Goal: Information Seeking & Learning: Compare options

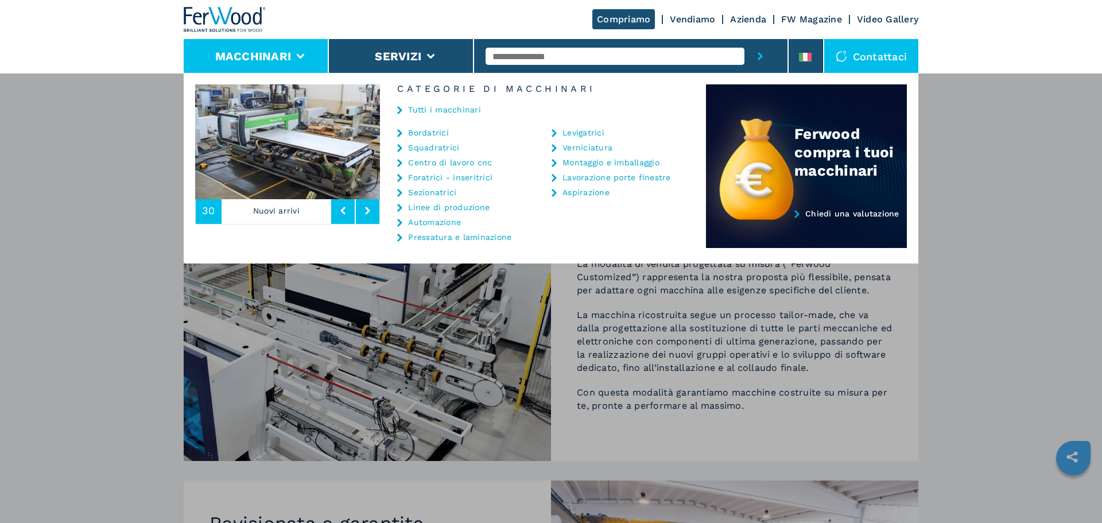
click at [561, 62] on input "text" at bounding box center [615, 56] width 259 height 17
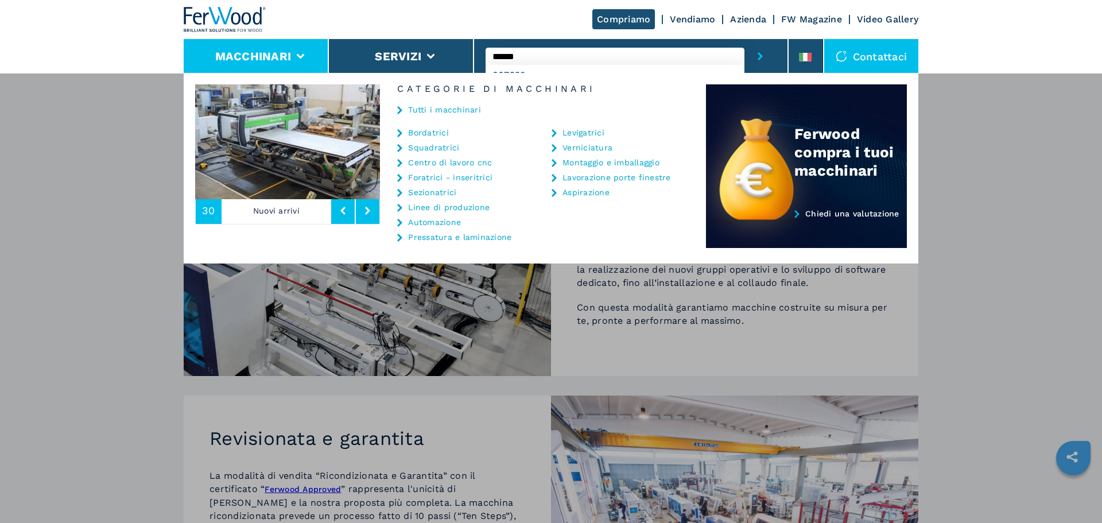
type input "******"
click at [745, 39] on button "submit-button" at bounding box center [761, 56] width 32 height 34
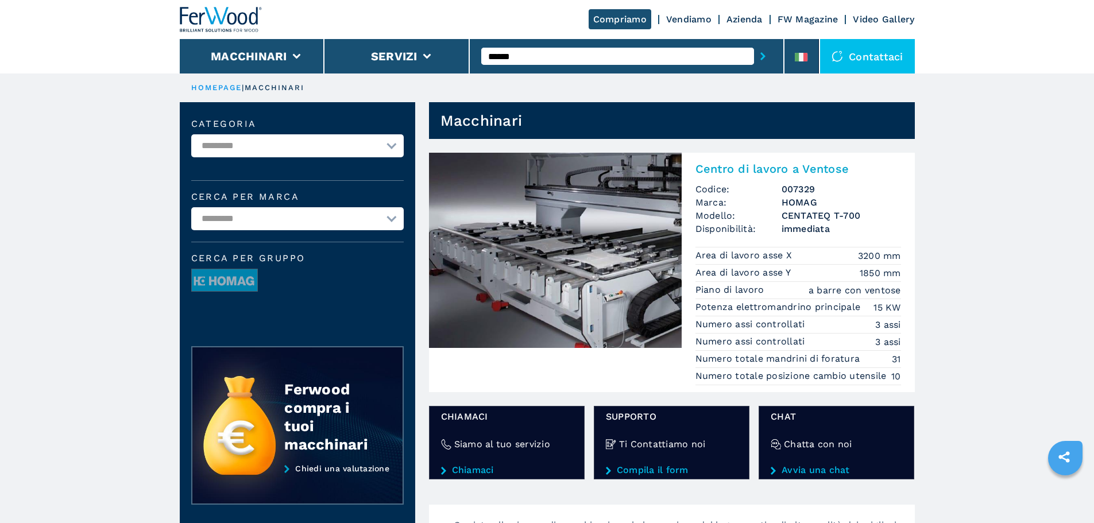
click at [592, 212] on img at bounding box center [555, 250] width 253 height 195
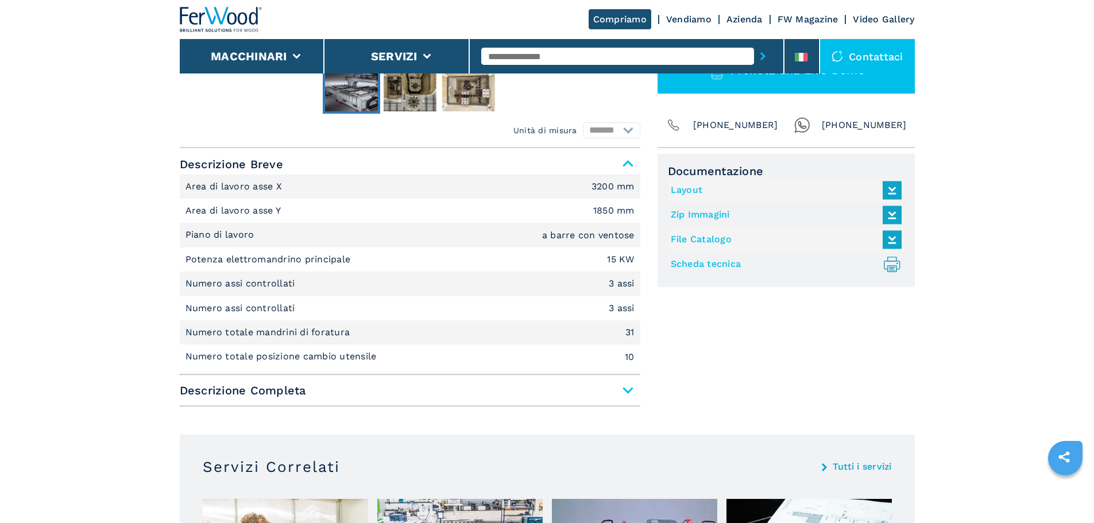
scroll to position [402, 0]
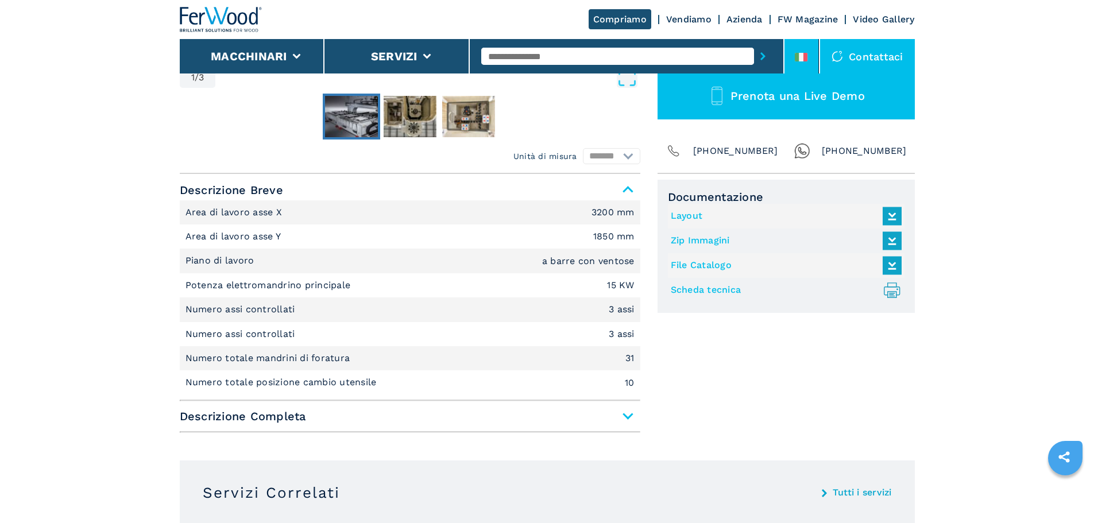
click at [804, 55] on icon at bounding box center [805, 57] width 5 height 9
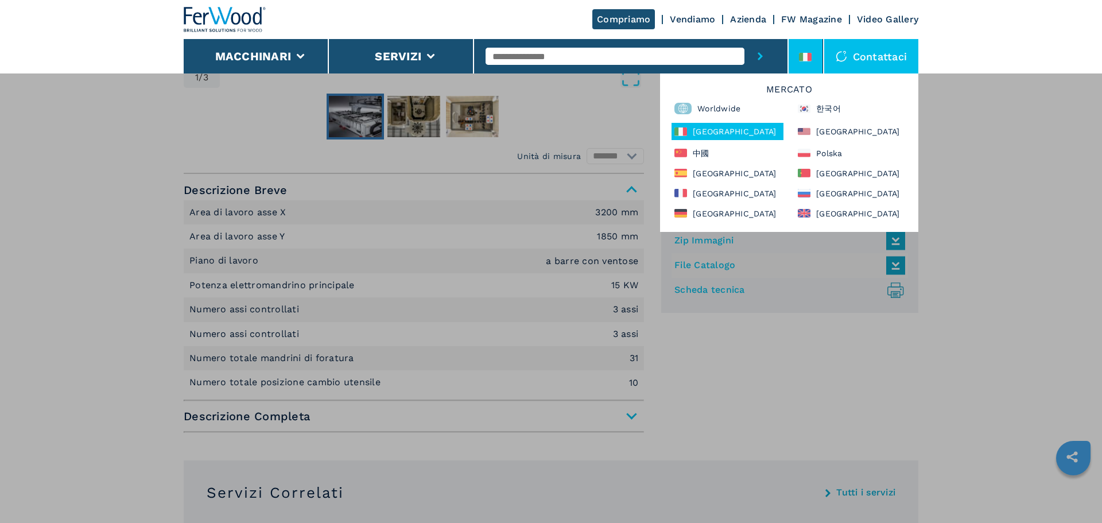
click at [153, 166] on div "**********" at bounding box center [551, 334] width 1102 height 523
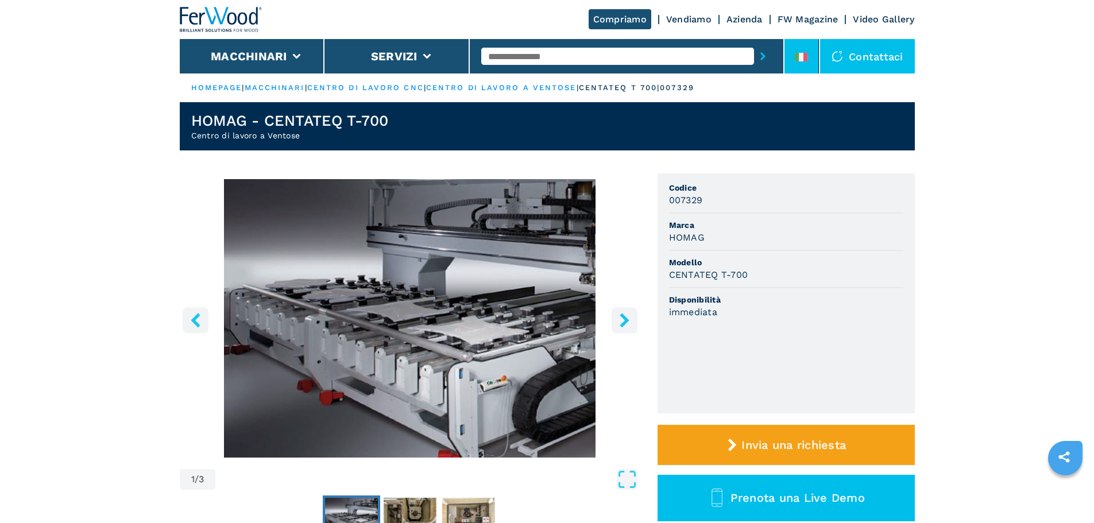
drag, startPoint x: 0, startPoint y: 0, endPoint x: 809, endPoint y: 60, distance: 811.7
click at [809, 60] on li at bounding box center [801, 56] width 34 height 34
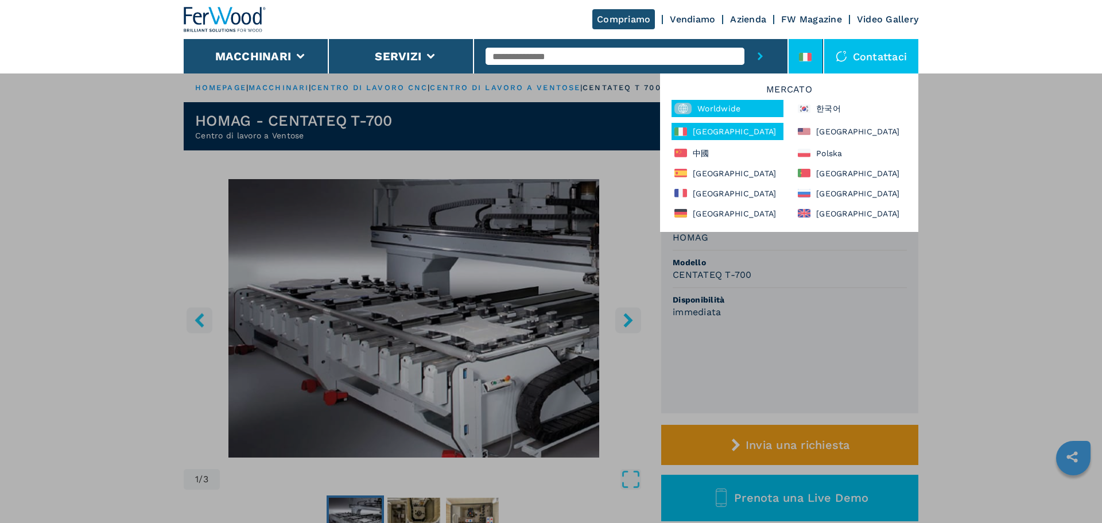
click at [746, 102] on div "Worldwide" at bounding box center [728, 108] width 112 height 17
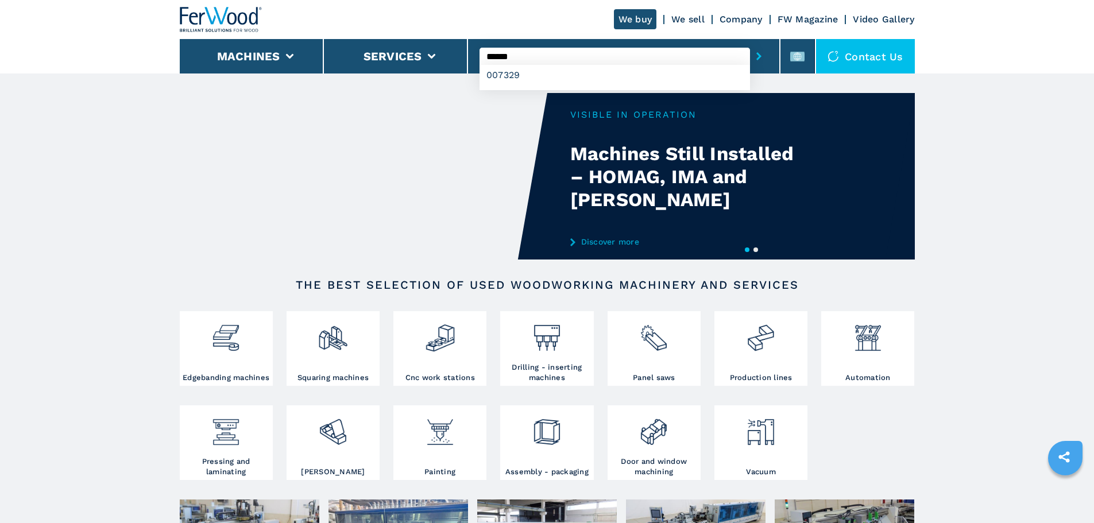
type input "******"
click at [750, 43] on button "submit-button" at bounding box center [759, 56] width 18 height 26
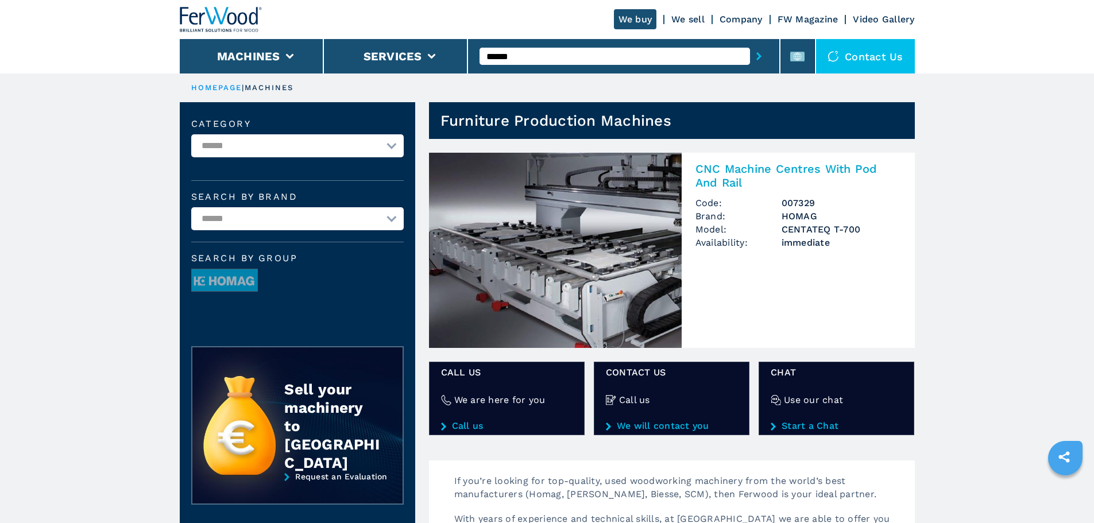
click at [516, 257] on img at bounding box center [555, 250] width 253 height 195
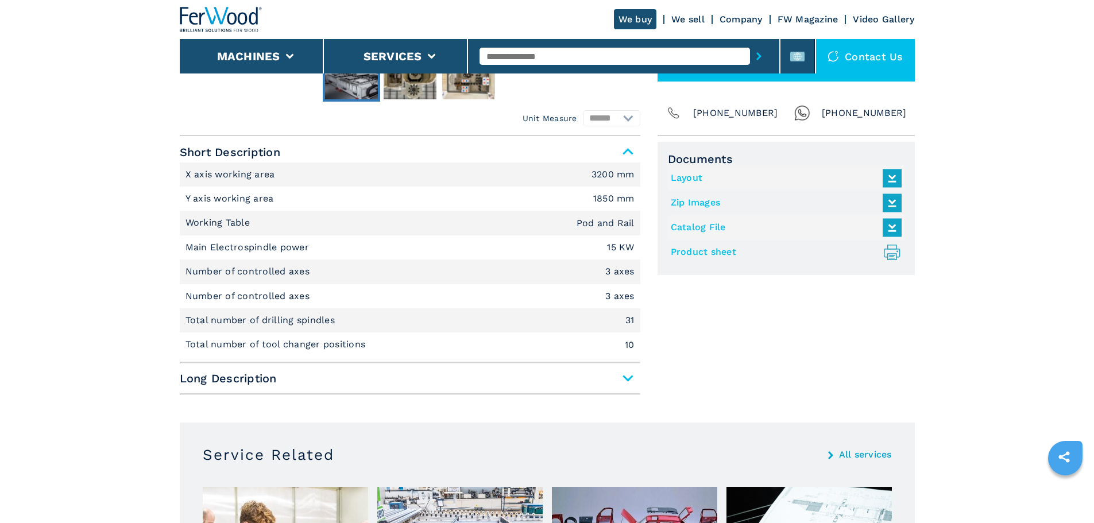
scroll to position [459, 0]
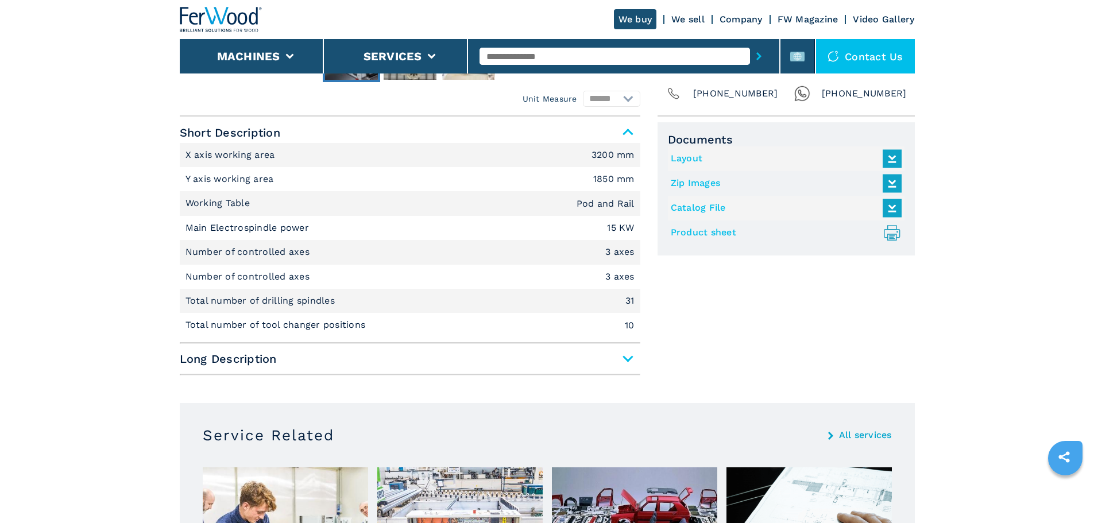
click at [277, 354] on span "Long Description" at bounding box center [410, 358] width 460 height 21
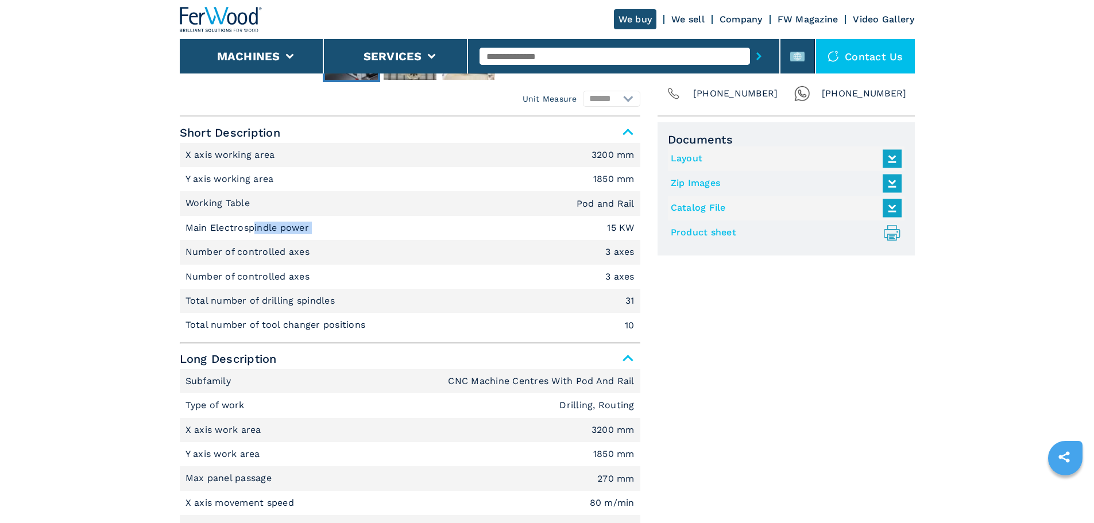
drag, startPoint x: 253, startPoint y: 229, endPoint x: 388, endPoint y: 232, distance: 134.9
click at [385, 231] on li "Main Electrospindle power 15 KW" at bounding box center [410, 228] width 460 height 24
click at [388, 233] on li "Main Electrospindle power 15 KW" at bounding box center [410, 228] width 460 height 24
drag, startPoint x: 385, startPoint y: 302, endPoint x: 169, endPoint y: 292, distance: 216.1
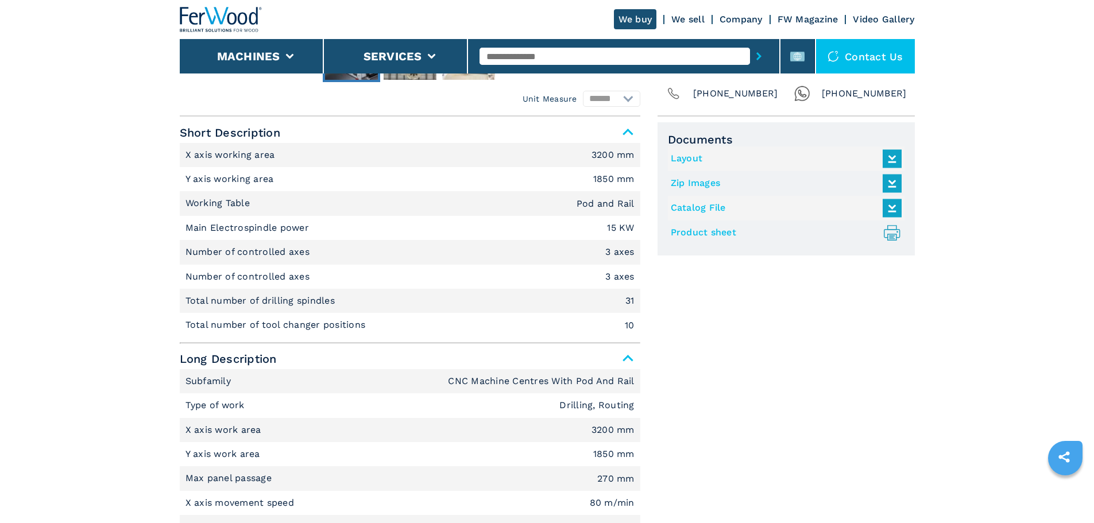
click at [261, 226] on p "Main Electrospindle power" at bounding box center [248, 228] width 127 height 13
copy p "Main Electrospindle power"
click at [610, 225] on em "15 KW" at bounding box center [620, 227] width 27 height 9
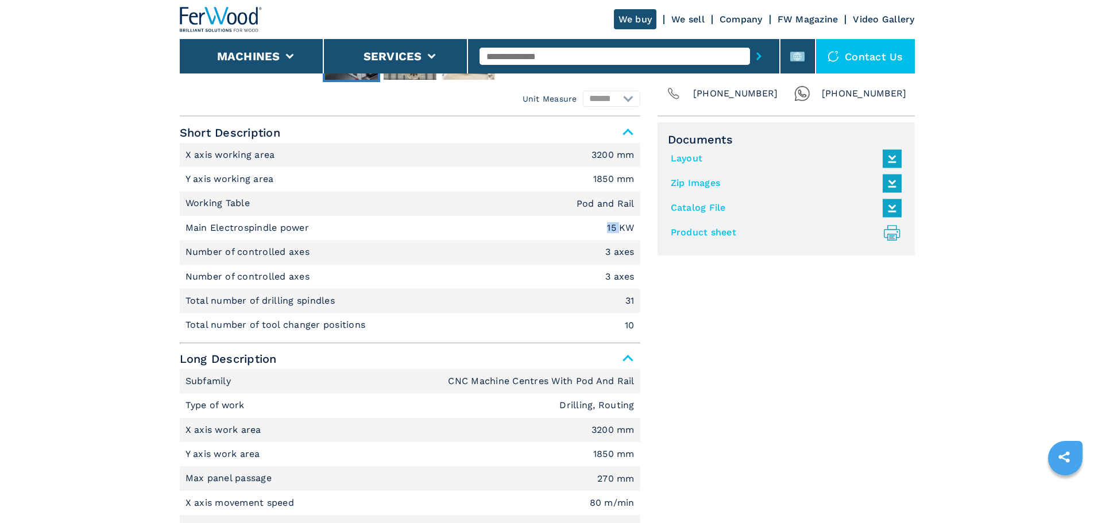
click at [610, 225] on em "15 KW" at bounding box center [620, 227] width 27 height 9
click at [610, 226] on em "15 KW" at bounding box center [620, 227] width 27 height 9
copy em "15 KW"
drag, startPoint x: 323, startPoint y: 328, endPoint x: 179, endPoint y: 330, distance: 144.7
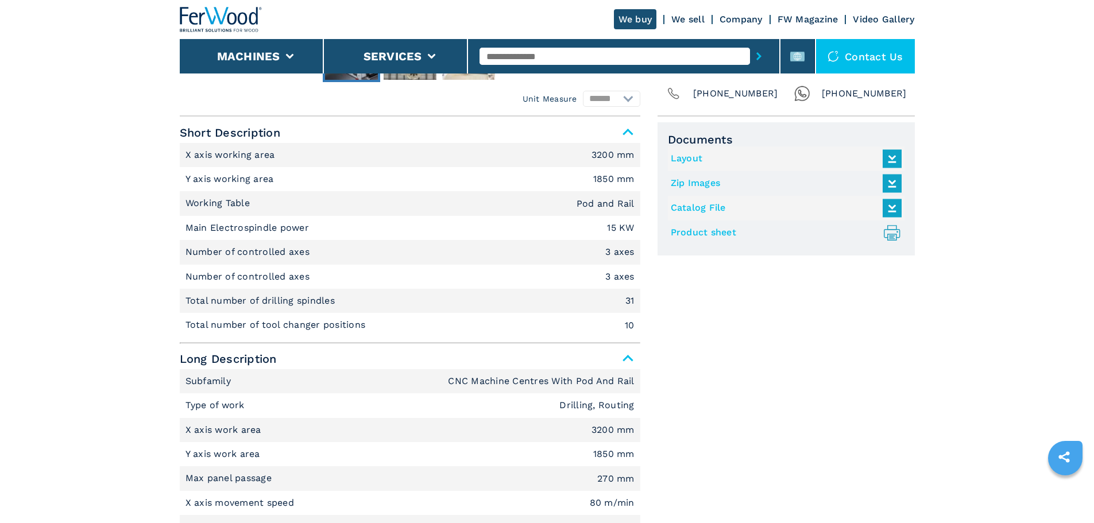
click at [365, 336] on li "Total number of tool changer positions 10" at bounding box center [410, 325] width 460 height 24
click at [235, 327] on p "Total number of tool changer positions" at bounding box center [276, 325] width 183 height 13
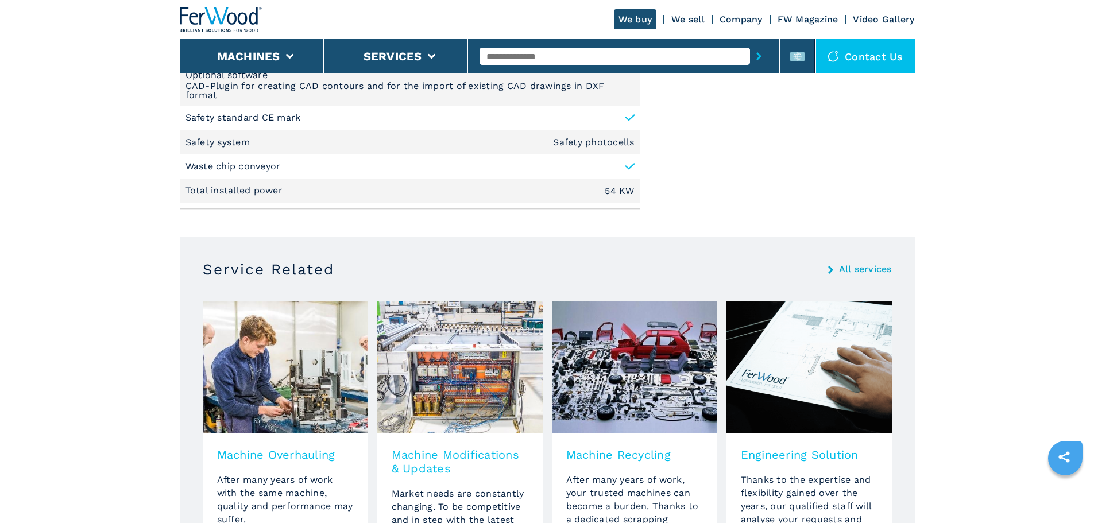
scroll to position [2180, 0]
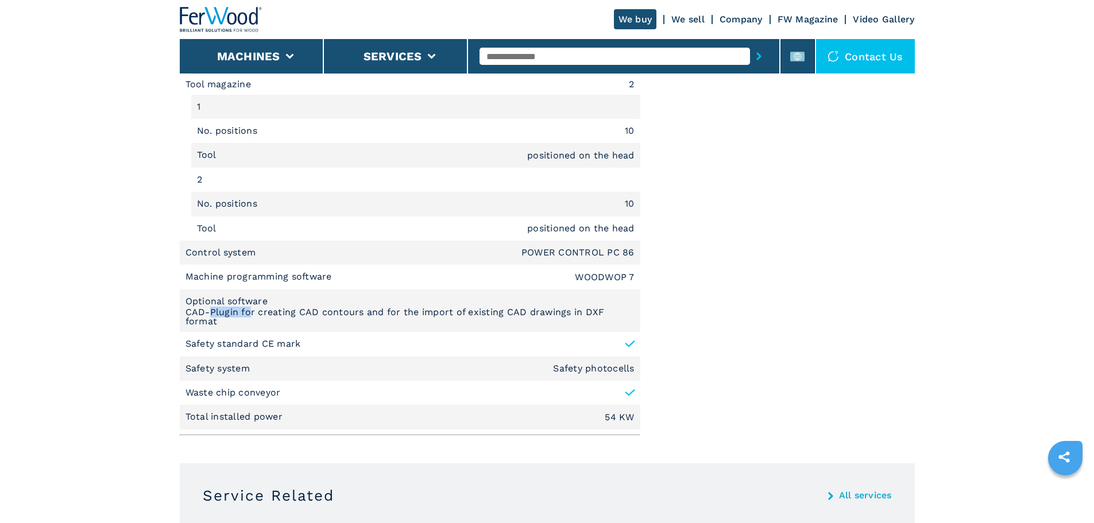
drag, startPoint x: 207, startPoint y: 312, endPoint x: 248, endPoint y: 316, distance: 41.0
click at [248, 316] on em "CAD-Plugin for creating CAD con­tours and for the import of existing CAD drawin…" at bounding box center [409, 317] width 449 height 18
click at [291, 343] on p "Safety standard CE mark" at bounding box center [242, 344] width 115 height 13
drag, startPoint x: 216, startPoint y: 364, endPoint x: 350, endPoint y: 357, distance: 134.5
click at [249, 363] on p "Safety system" at bounding box center [219, 368] width 68 height 13
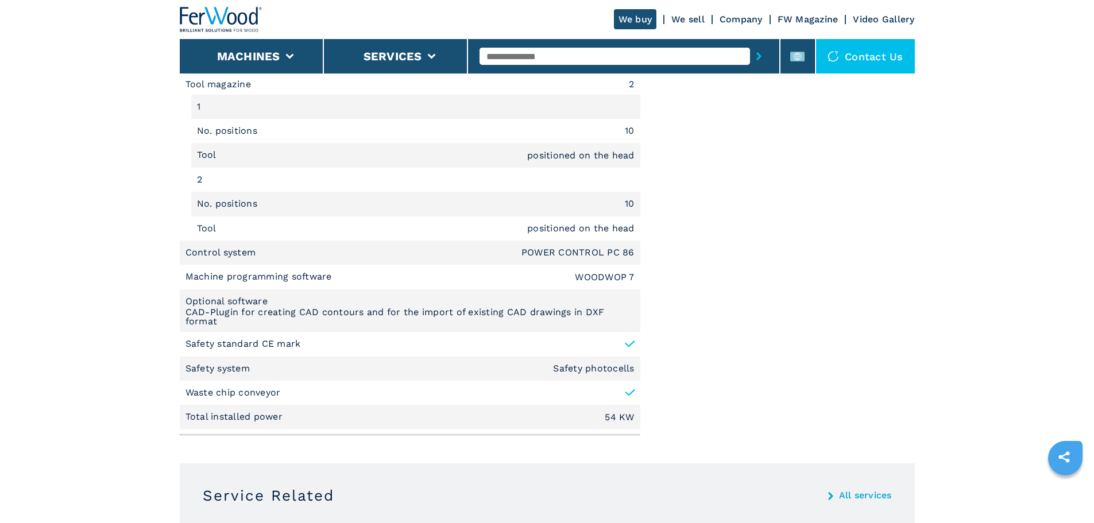
click at [350, 357] on li "Safety system Safety photocells" at bounding box center [410, 369] width 460 height 24
drag, startPoint x: 234, startPoint y: 369, endPoint x: 169, endPoint y: 367, distance: 64.9
copy p "Safety system"
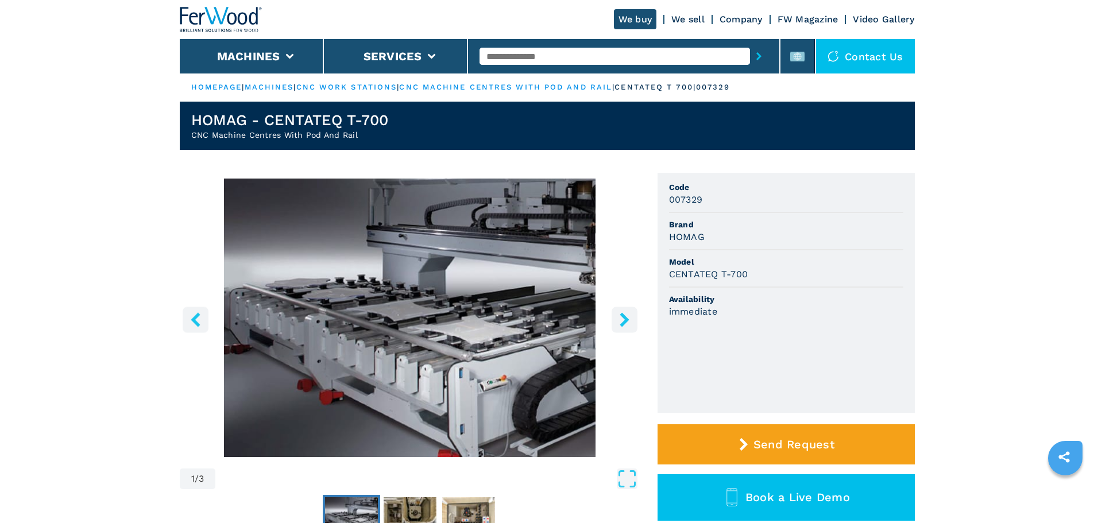
scroll to position [0, 0]
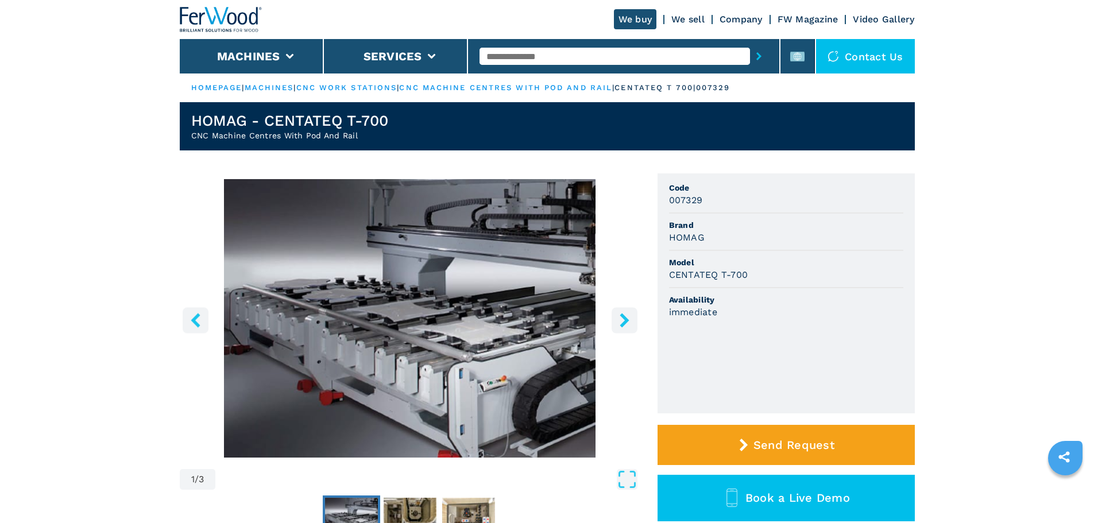
click at [544, 51] on input "text" at bounding box center [614, 56] width 270 height 17
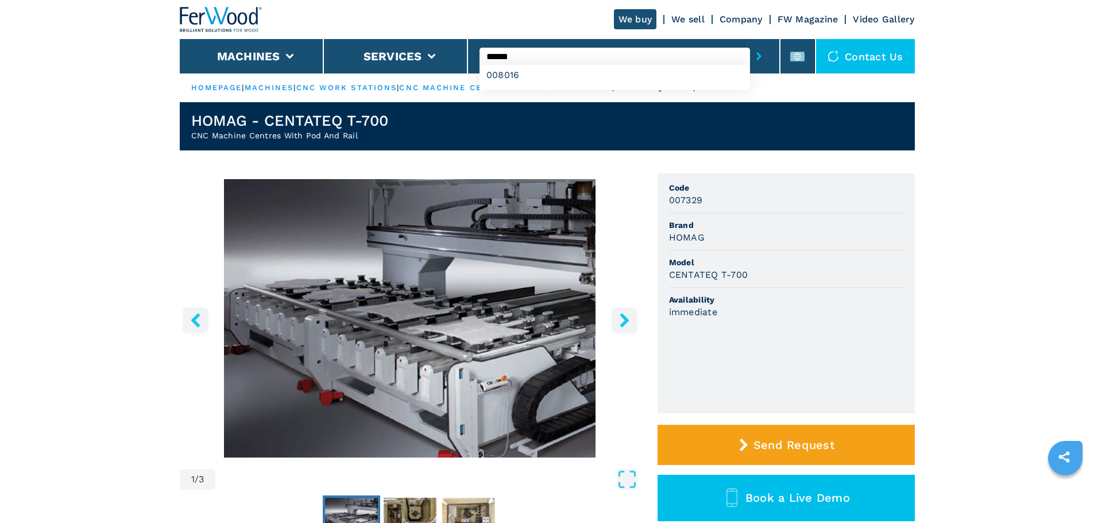
type input "******"
click at [750, 43] on button "submit-button" at bounding box center [759, 56] width 18 height 26
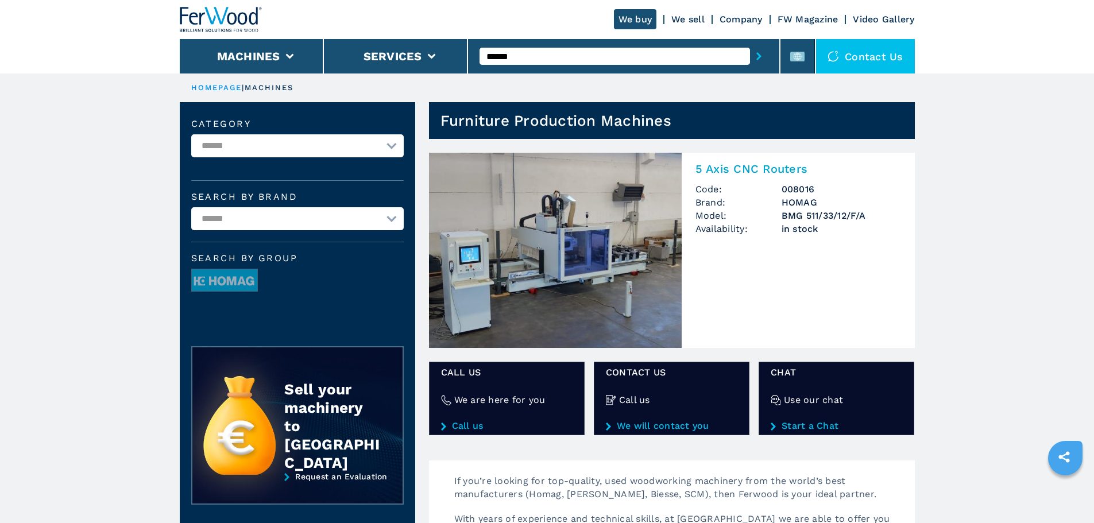
click at [569, 265] on img at bounding box center [555, 250] width 253 height 195
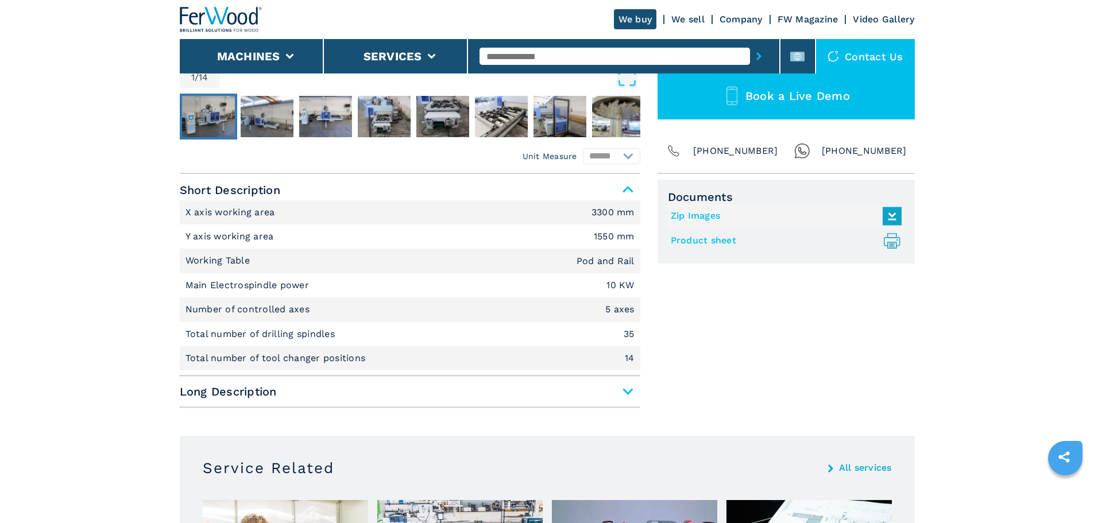
click at [274, 391] on span "Long Description" at bounding box center [410, 391] width 460 height 21
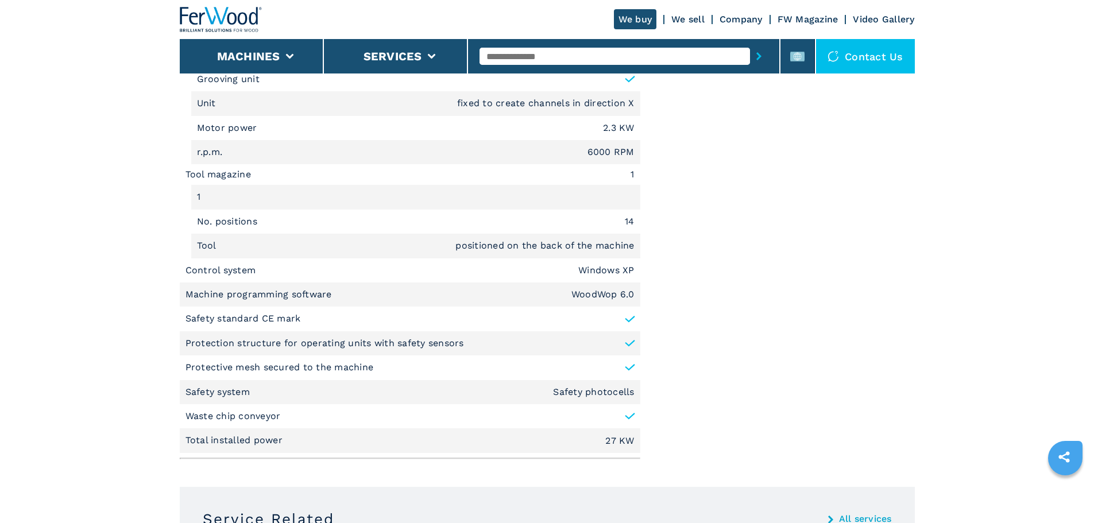
scroll to position [1493, 0]
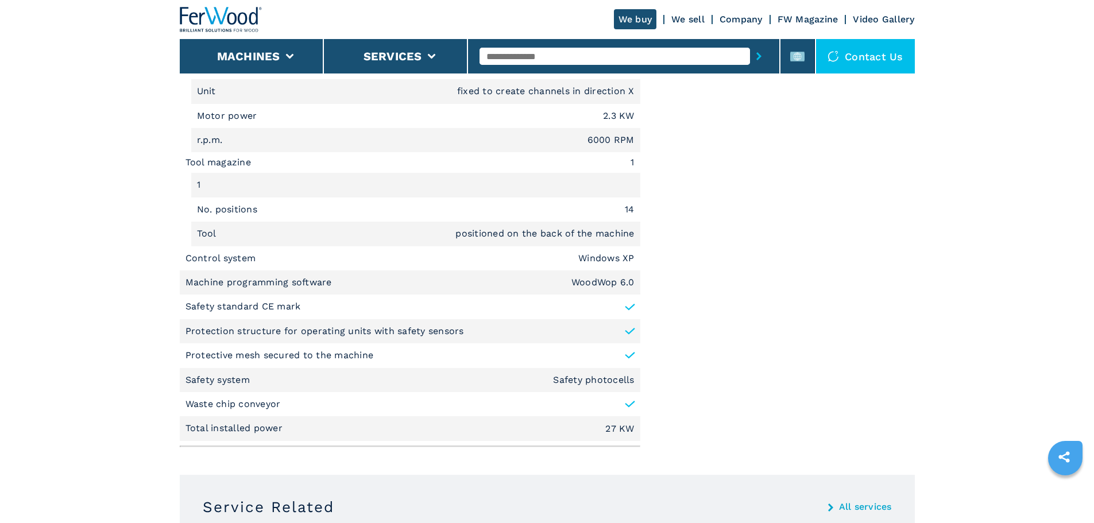
click at [238, 284] on p "Machine programming software" at bounding box center [259, 282] width 149 height 13
copy p "Machine programming software"
click at [579, 282] on em "WoodWop 6.0" at bounding box center [602, 282] width 63 height 9
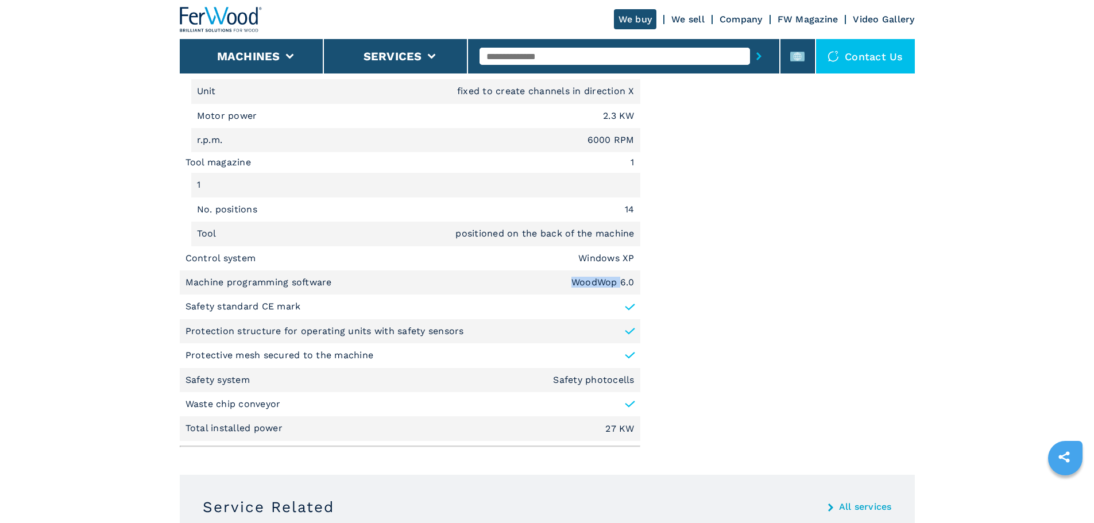
click at [579, 282] on em "WoodWop 6.0" at bounding box center [602, 282] width 63 height 9
copy em "WoodWop 6.0"
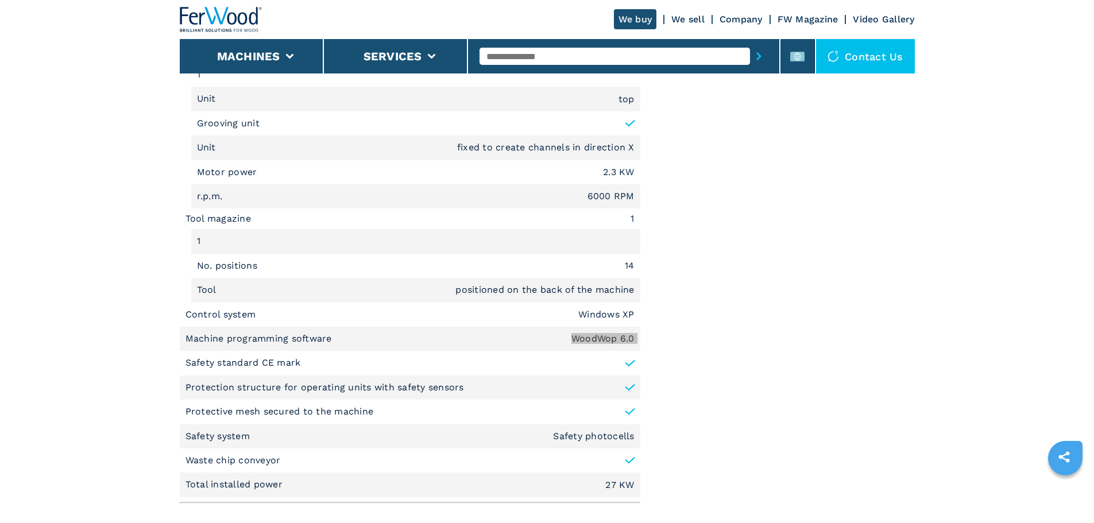
scroll to position [1435, 0]
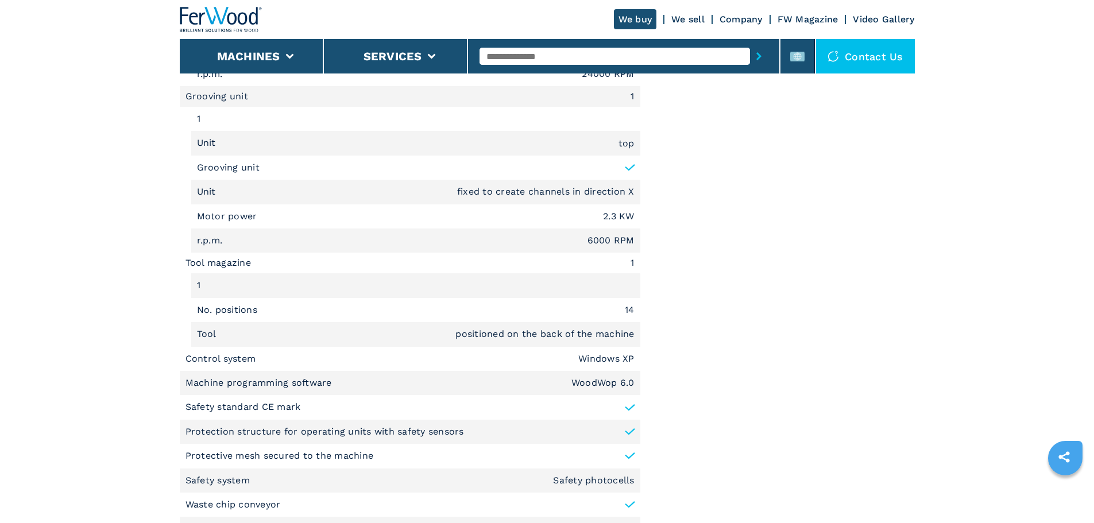
scroll to position [1493, 0]
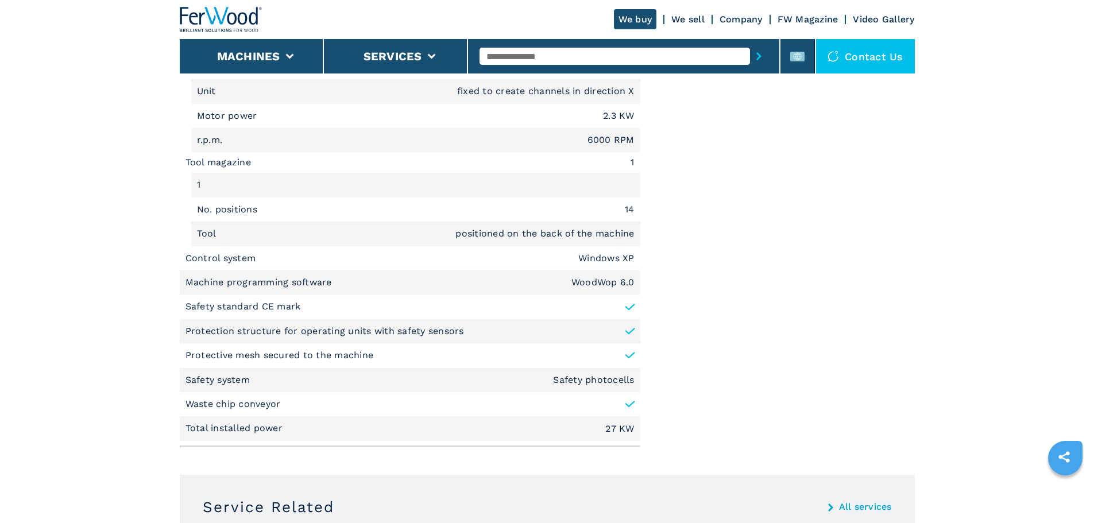
click at [626, 64] on input "text" at bounding box center [614, 56] width 270 height 17
type input "******"
click at [750, 43] on button "submit-button" at bounding box center [759, 56] width 18 height 26
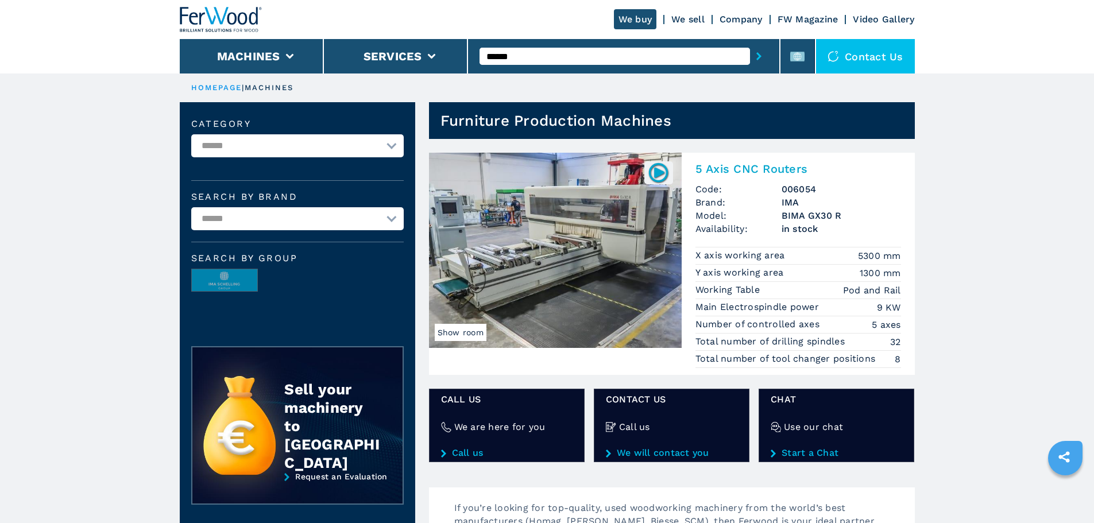
click at [588, 218] on img at bounding box center [555, 250] width 253 height 195
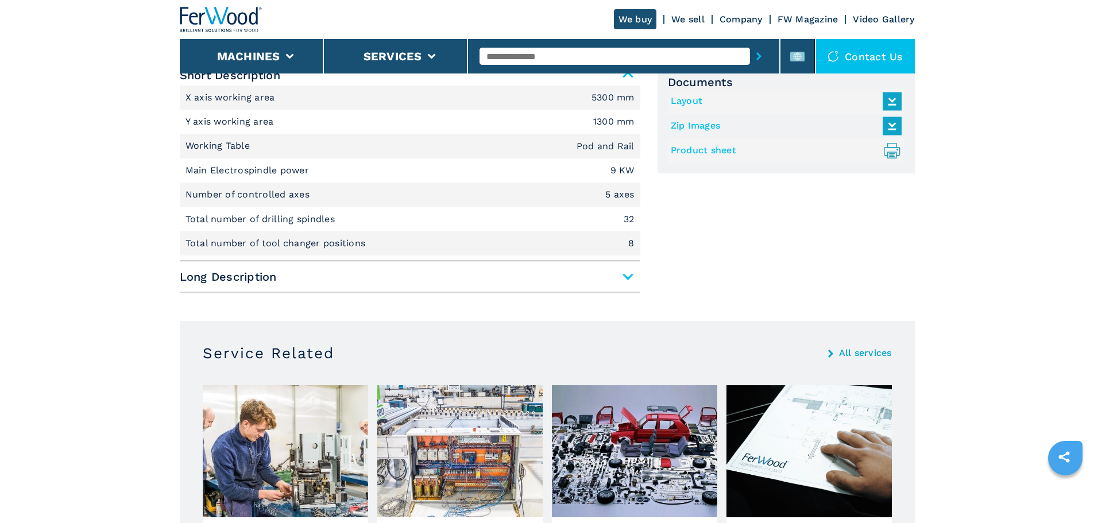
scroll to position [459, 0]
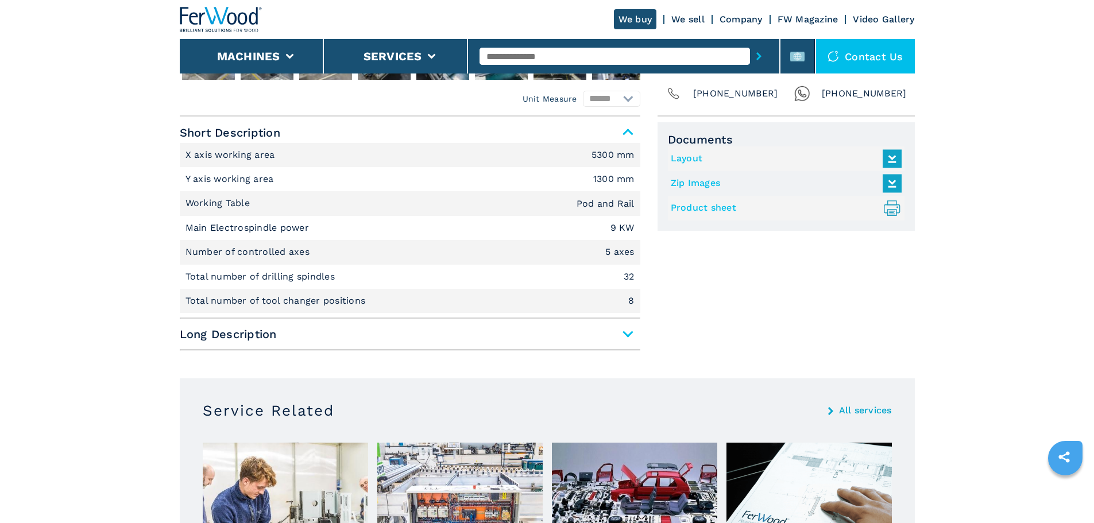
click at [265, 348] on div "Short Description X axis working area 5300 mm Y axis working area 1300 mm Worki…" at bounding box center [410, 236] width 460 height 229
click at [268, 339] on span "Long Description" at bounding box center [410, 334] width 460 height 21
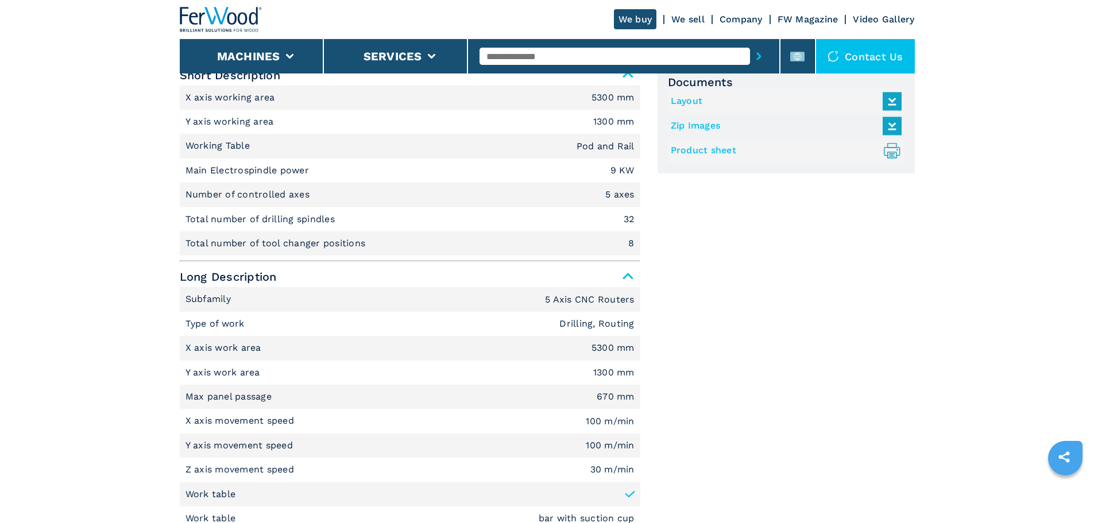
scroll to position [574, 0]
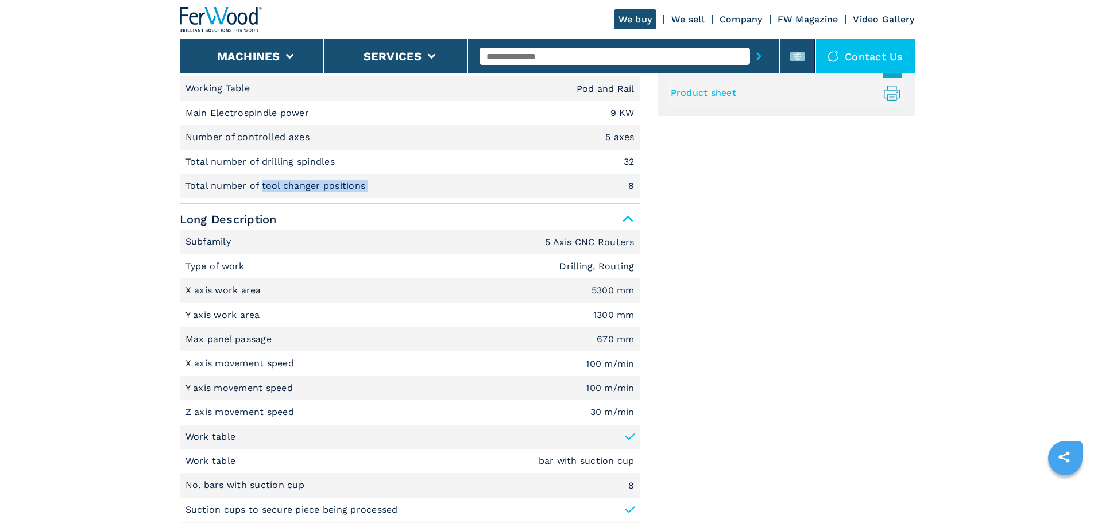
drag, startPoint x: 375, startPoint y: 183, endPoint x: 262, endPoint y: 193, distance: 114.2
click at [262, 193] on li "Total number of tool changer positions 8" at bounding box center [410, 186] width 460 height 24
copy p "tool changer positions"
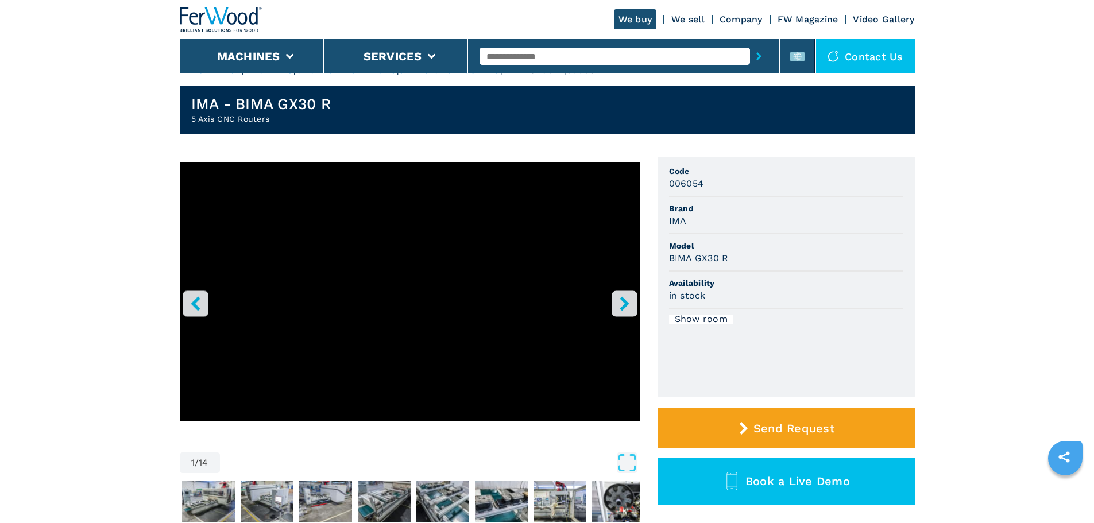
scroll to position [0, 0]
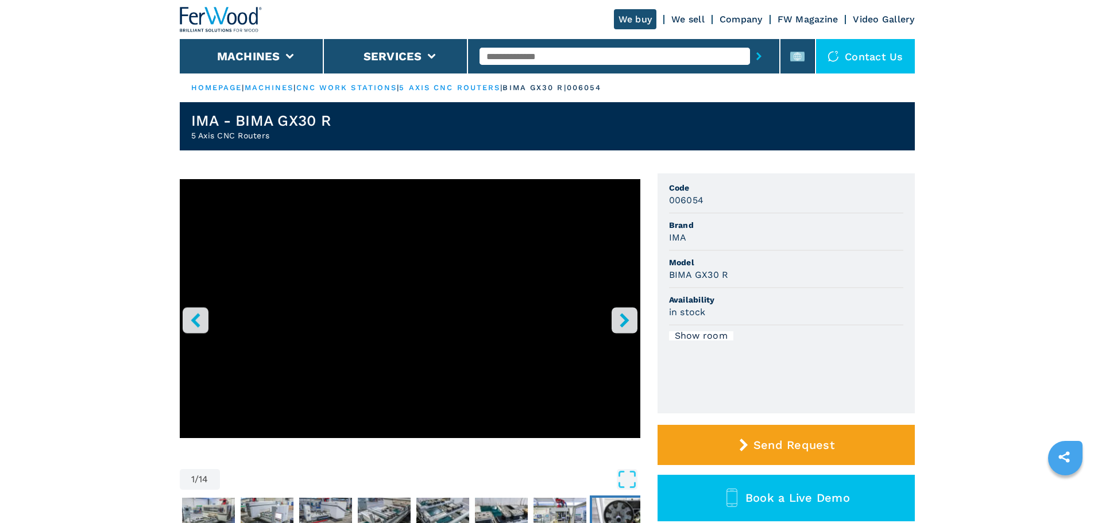
click at [611, 501] on img "Go to Slide 9" at bounding box center [618, 518] width 53 height 41
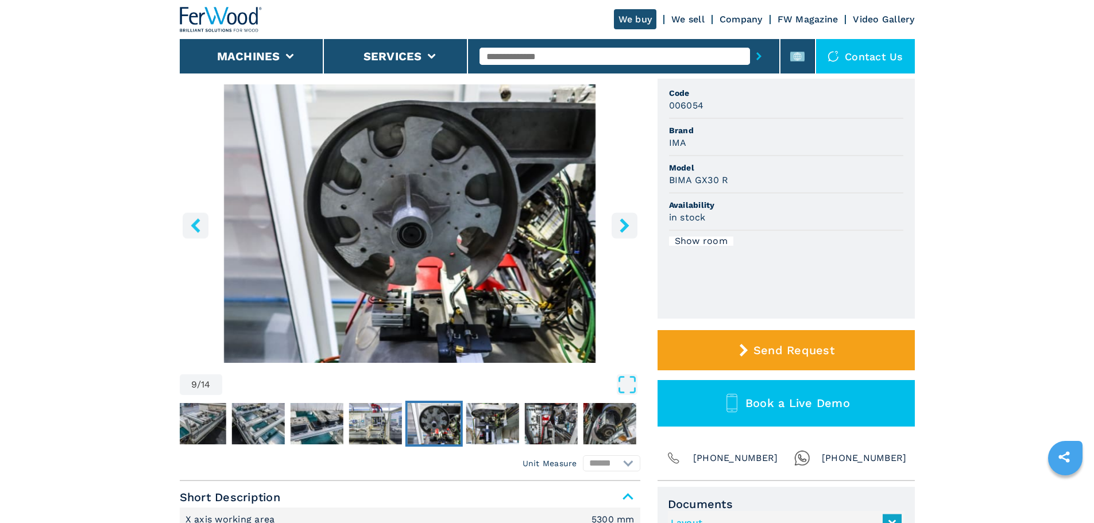
scroll to position [115, 0]
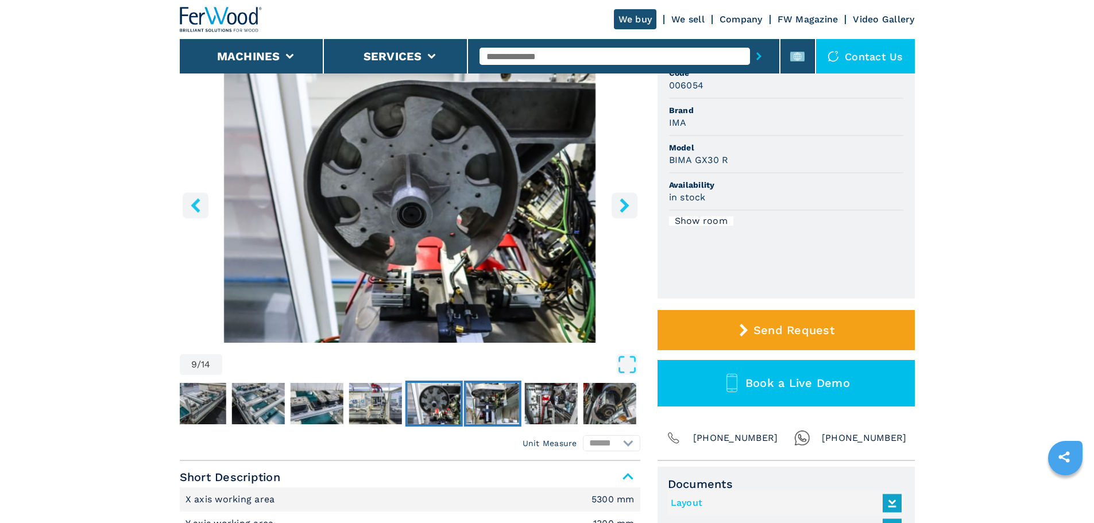
click at [486, 410] on img "Go to Slide 10" at bounding box center [492, 403] width 53 height 41
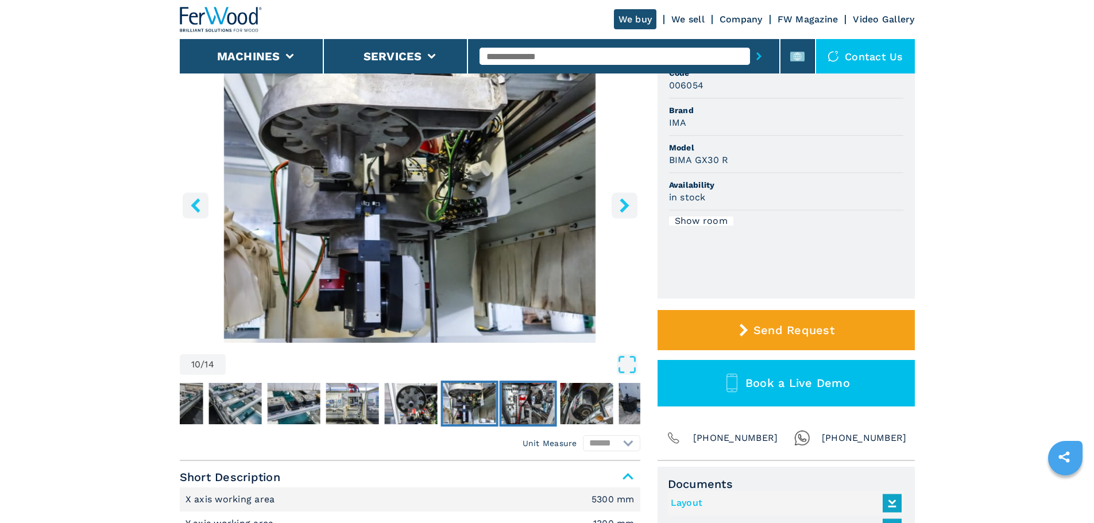
click at [542, 398] on img "Go to Slide 11" at bounding box center [527, 403] width 53 height 41
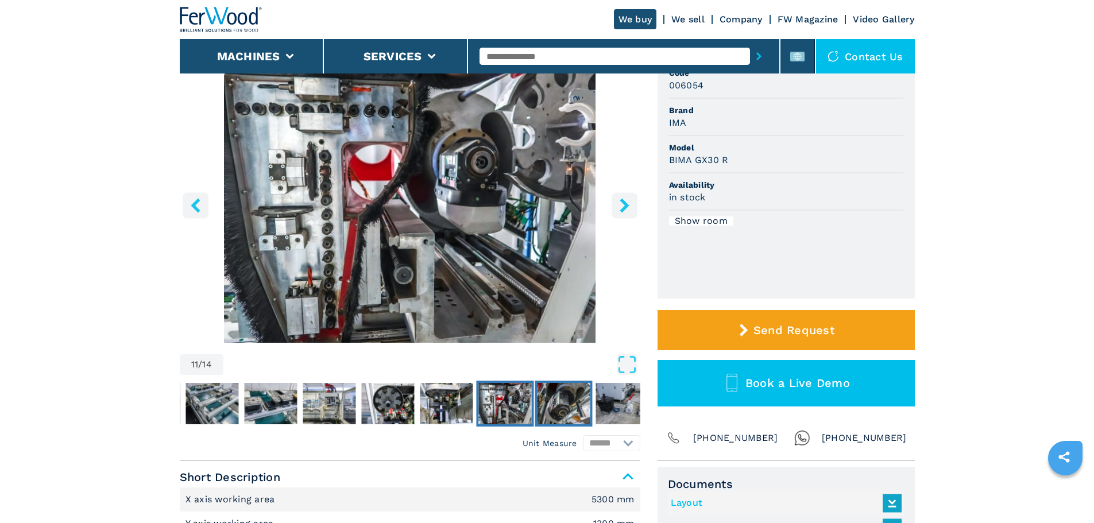
click at [572, 402] on img "Go to Slide 12" at bounding box center [563, 403] width 53 height 41
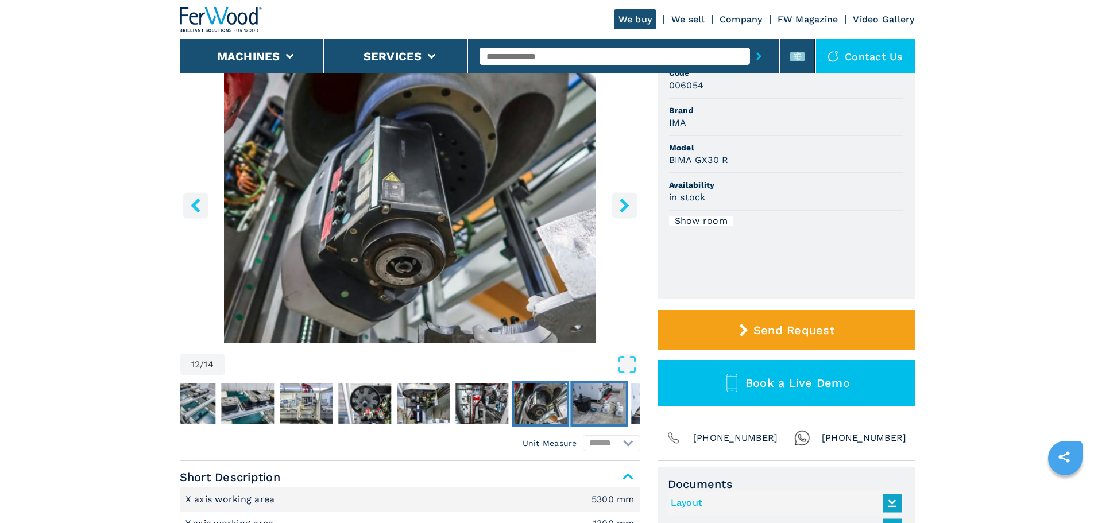
click at [603, 399] on img "Go to Slide 13" at bounding box center [598, 403] width 53 height 41
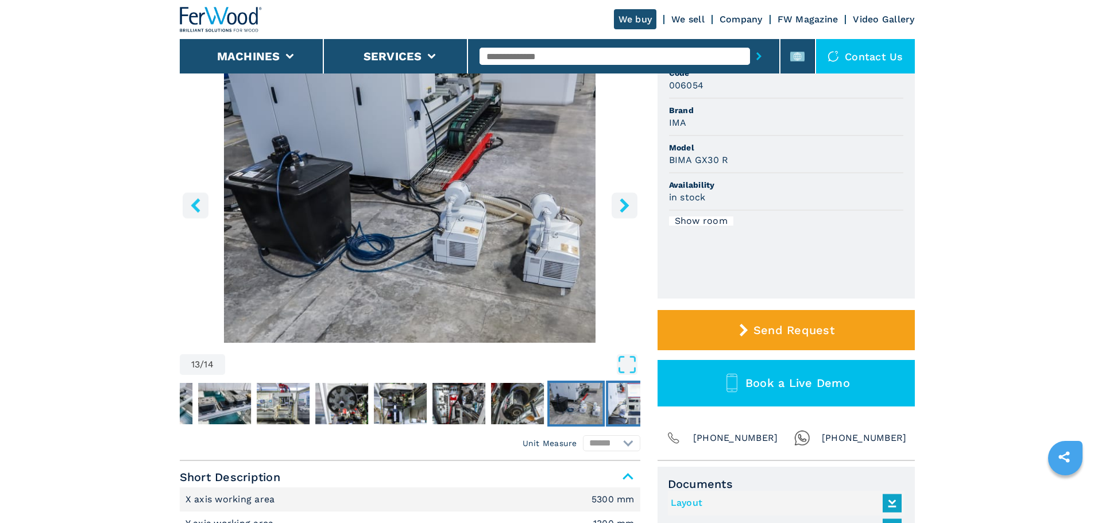
click at [626, 399] on img "Go to Slide 14" at bounding box center [634, 403] width 53 height 41
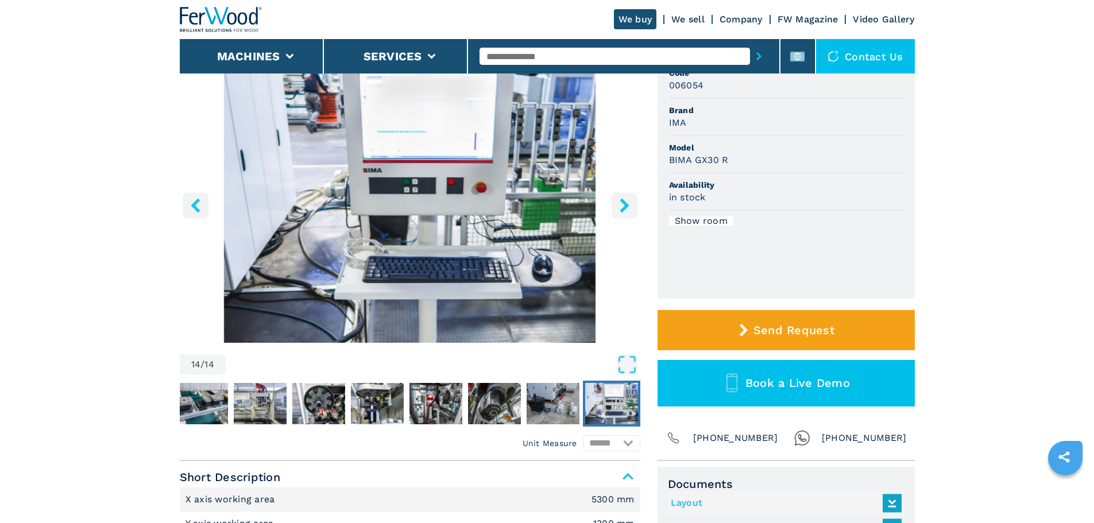
click at [619, 196] on button "right-button" at bounding box center [624, 205] width 26 height 26
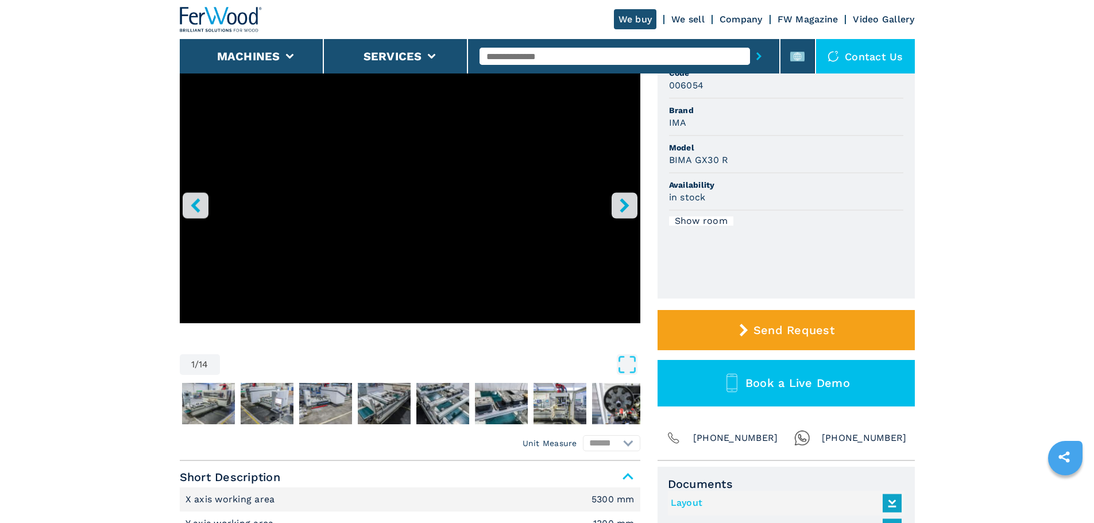
click at [619, 196] on button "right-button" at bounding box center [624, 205] width 26 height 26
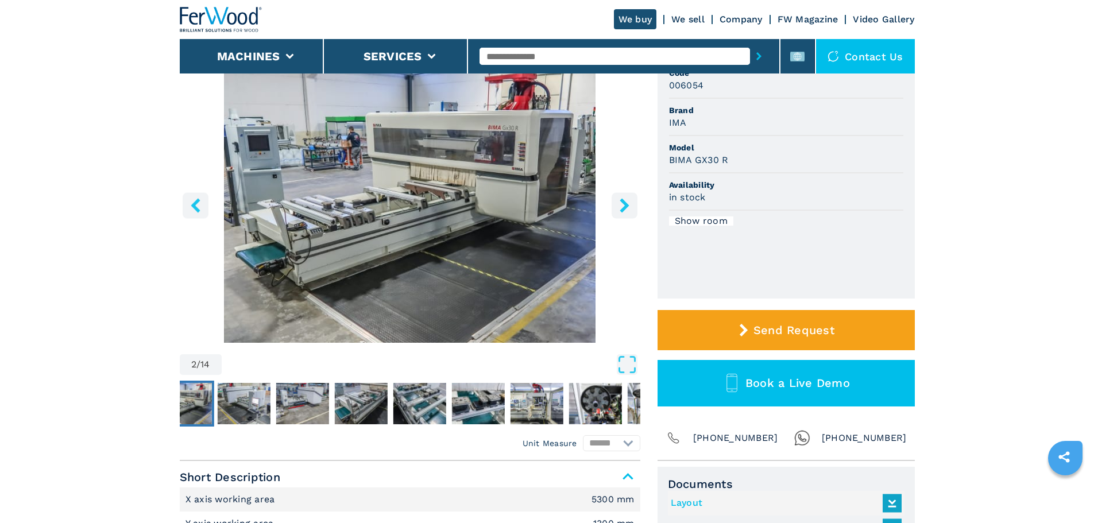
click at [619, 196] on button "right-button" at bounding box center [624, 205] width 26 height 26
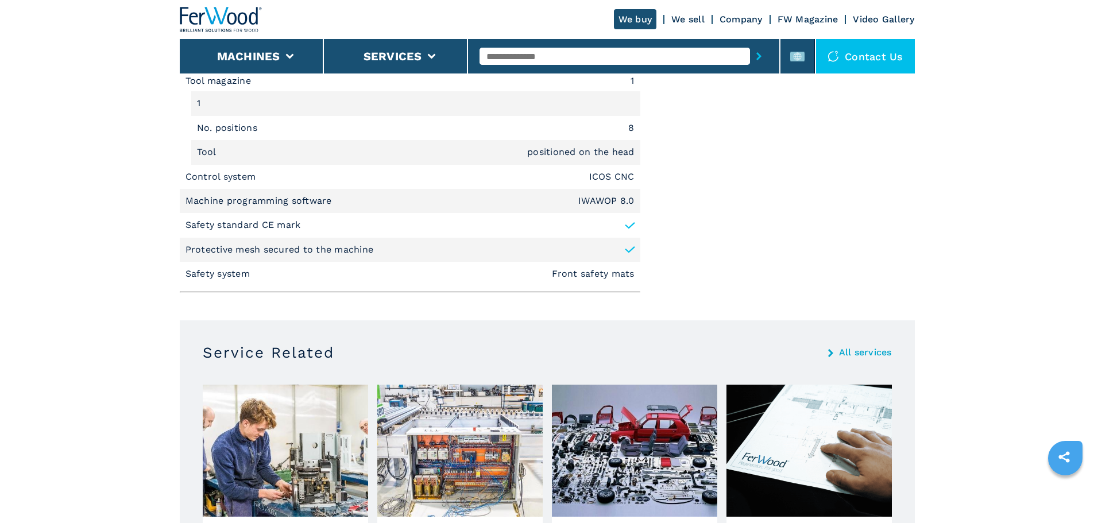
scroll to position [1550, 0]
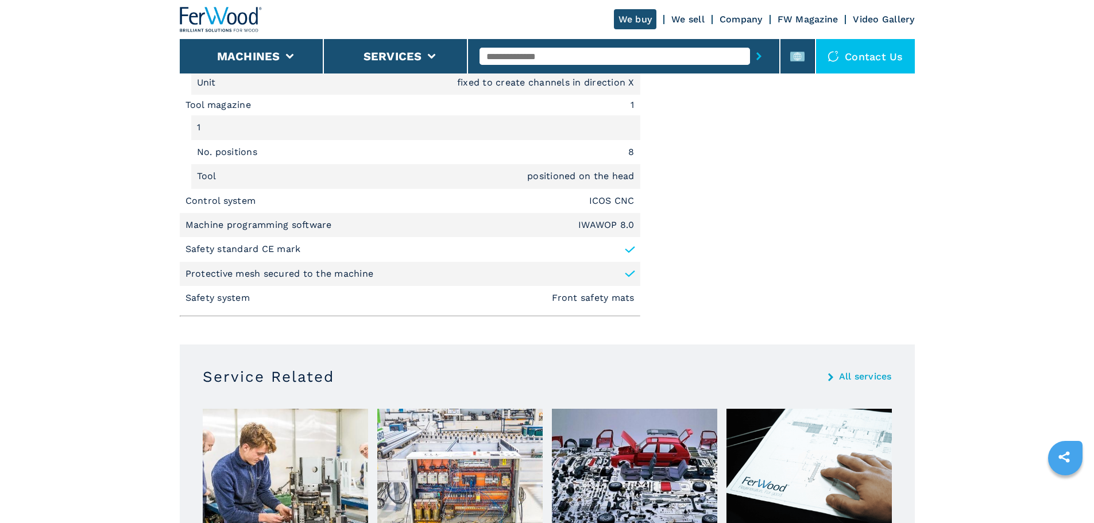
click at [197, 220] on p "Machine programming software" at bounding box center [259, 225] width 149 height 13
copy p "Machine programming software"
click at [596, 223] on em "IWAWOP 8.0" at bounding box center [606, 224] width 56 height 9
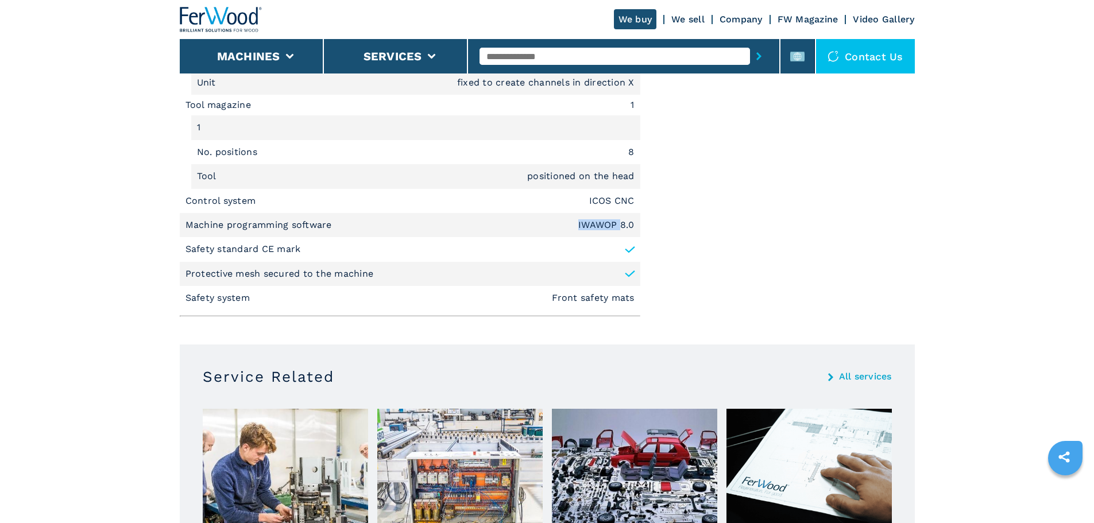
click at [596, 223] on em "IWAWOP 8.0" at bounding box center [606, 224] width 56 height 9
copy em "IWAWOP 8.0"
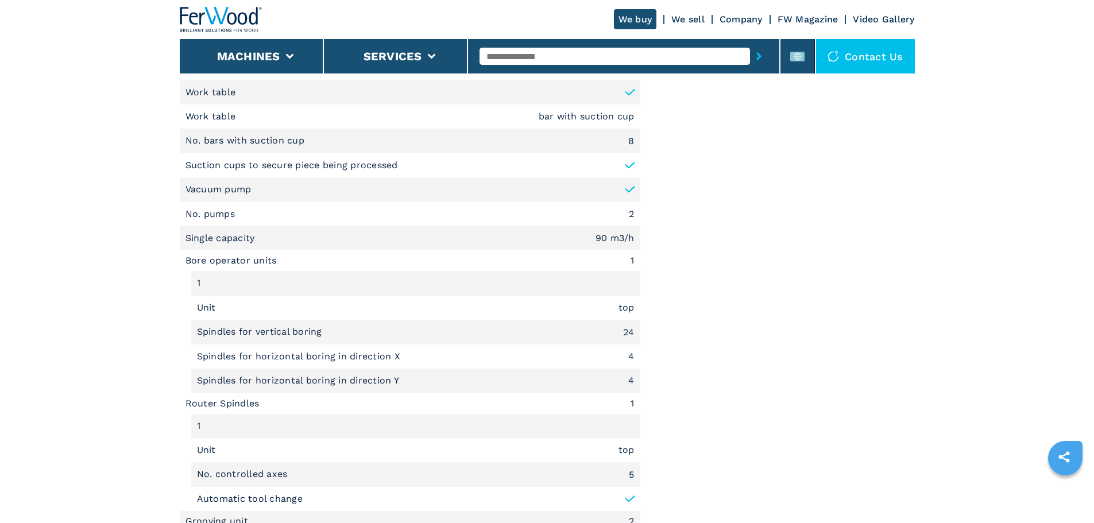
scroll to position [976, 0]
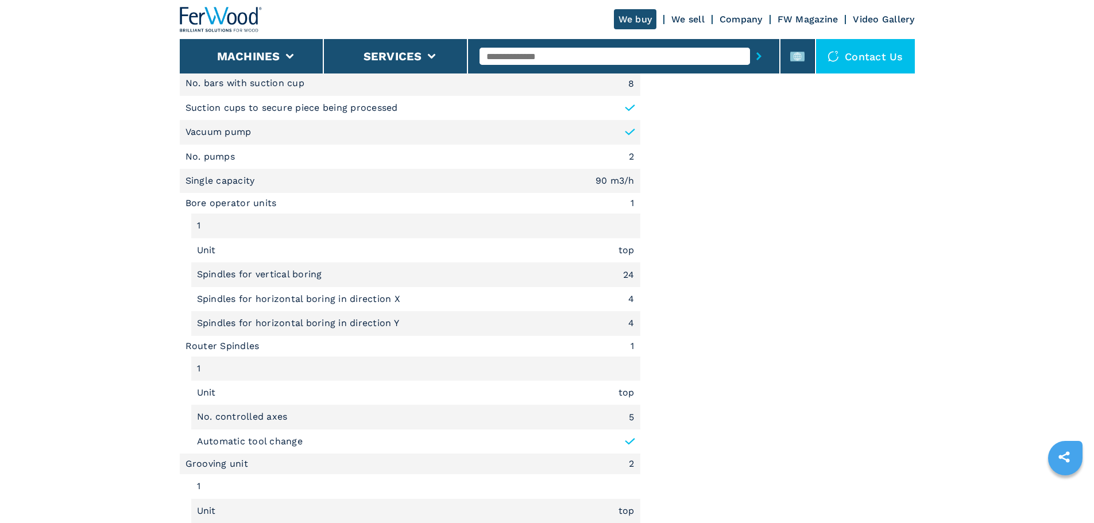
drag, startPoint x: 572, startPoint y: 71, endPoint x: 572, endPoint y: 57, distance: 13.8
click at [572, 69] on div at bounding box center [623, 56] width 288 height 26
click at [572, 57] on input "text" at bounding box center [614, 56] width 270 height 17
type input "******"
click at [750, 43] on button "submit-button" at bounding box center [759, 56] width 18 height 26
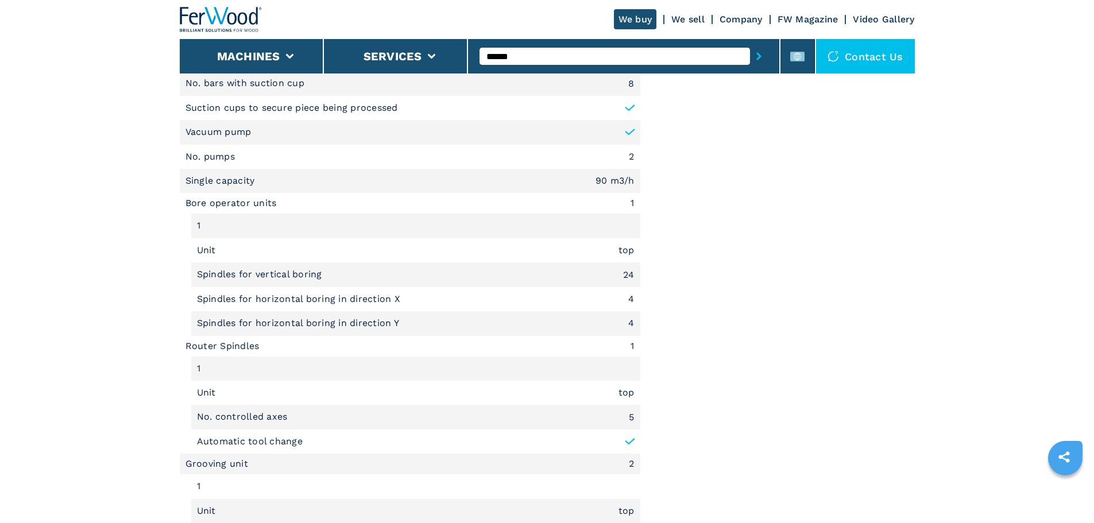
scroll to position [0, 0]
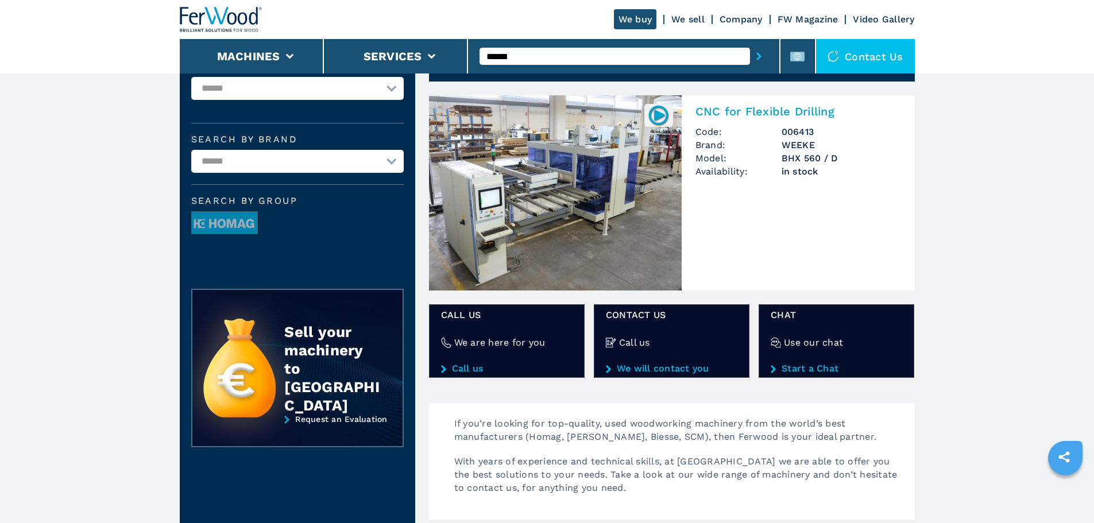
click at [582, 199] on img at bounding box center [555, 192] width 253 height 195
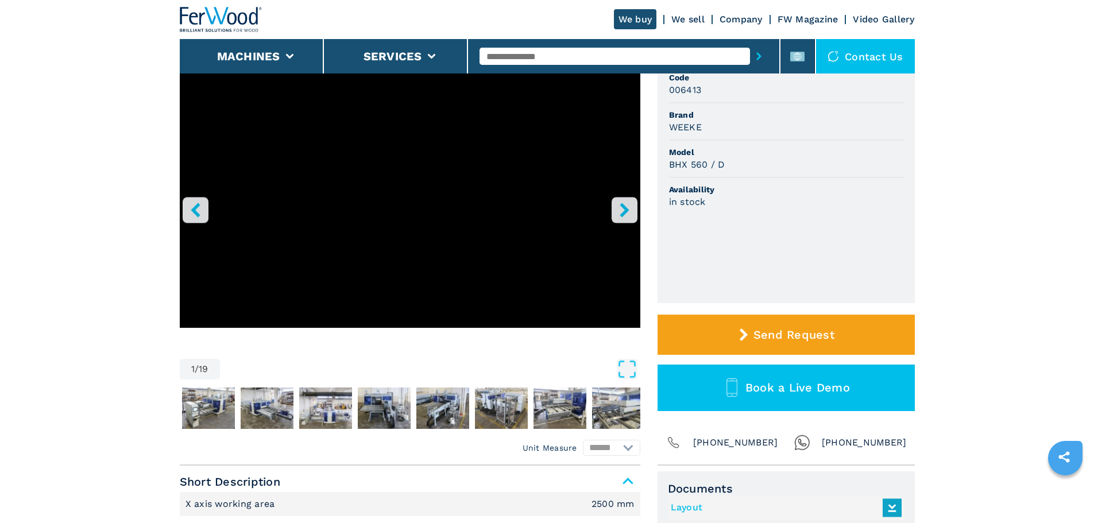
scroll to position [115, 0]
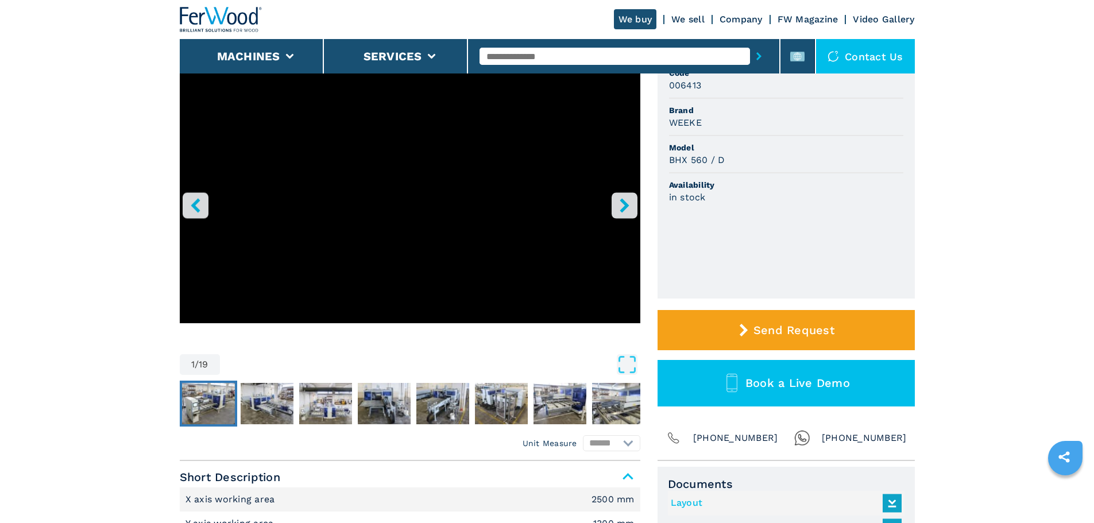
click at [223, 408] on img "Go to Slide 2" at bounding box center [208, 403] width 53 height 41
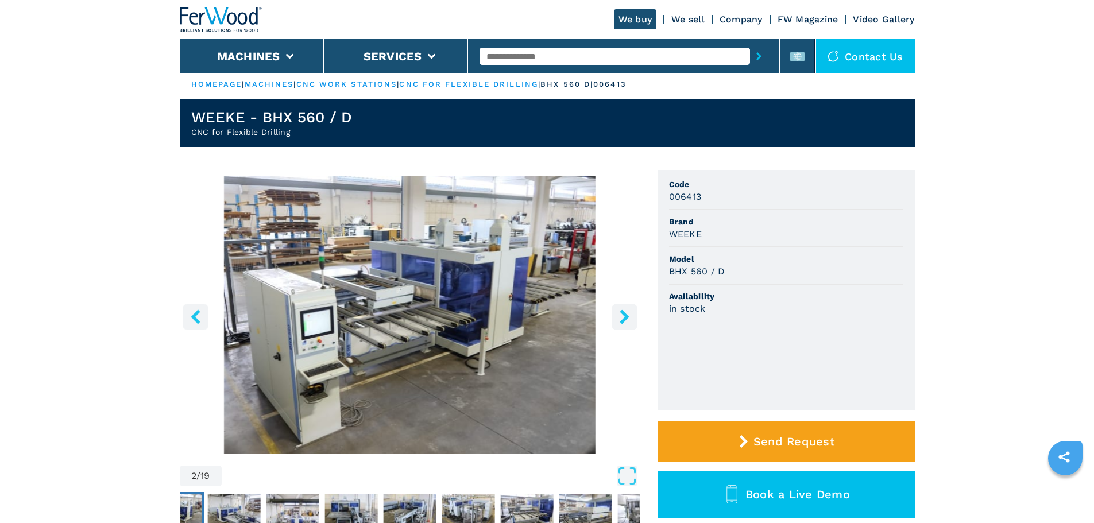
scroll to position [0, 0]
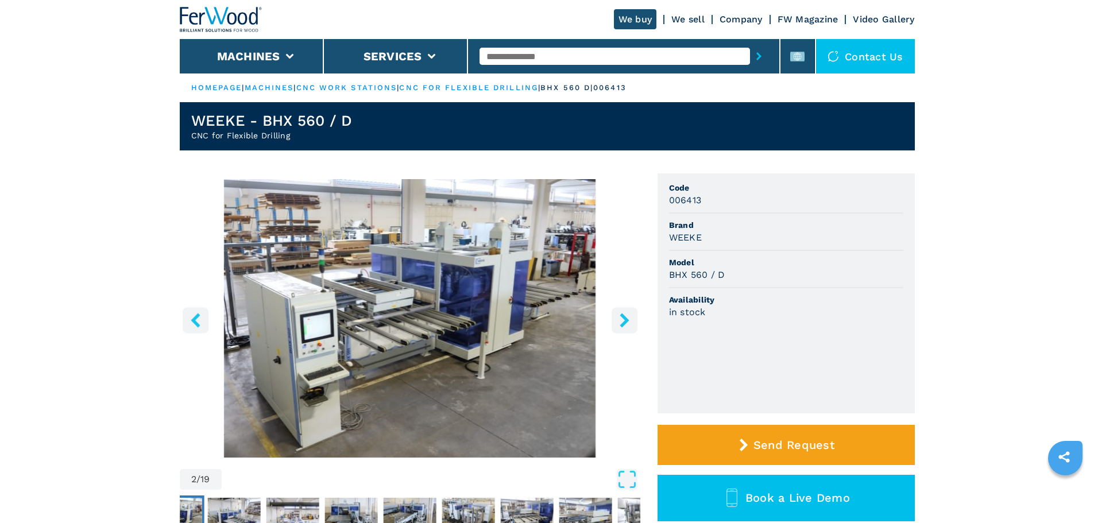
click at [549, 57] on input "text" at bounding box center [614, 56] width 270 height 17
type input "******"
click at [750, 43] on button "submit-button" at bounding box center [759, 56] width 18 height 26
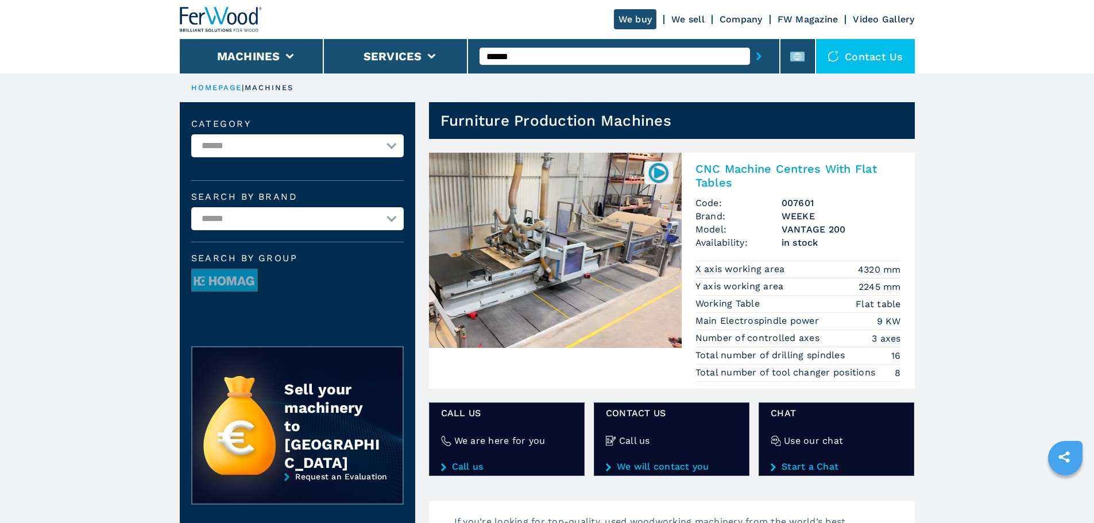
click at [494, 209] on img at bounding box center [555, 250] width 253 height 195
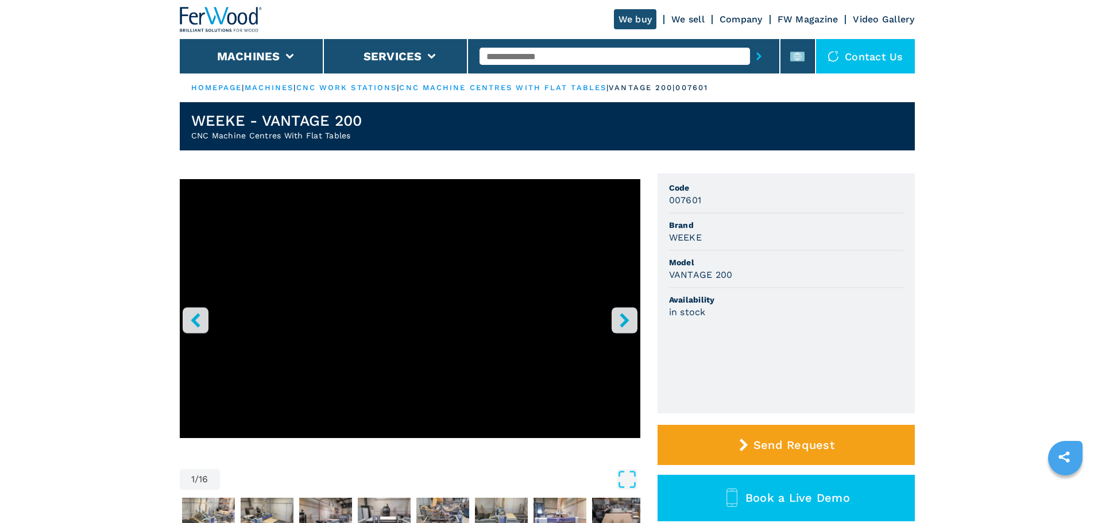
click at [715, 272] on h3 "VANTAGE 200" at bounding box center [701, 274] width 64 height 13
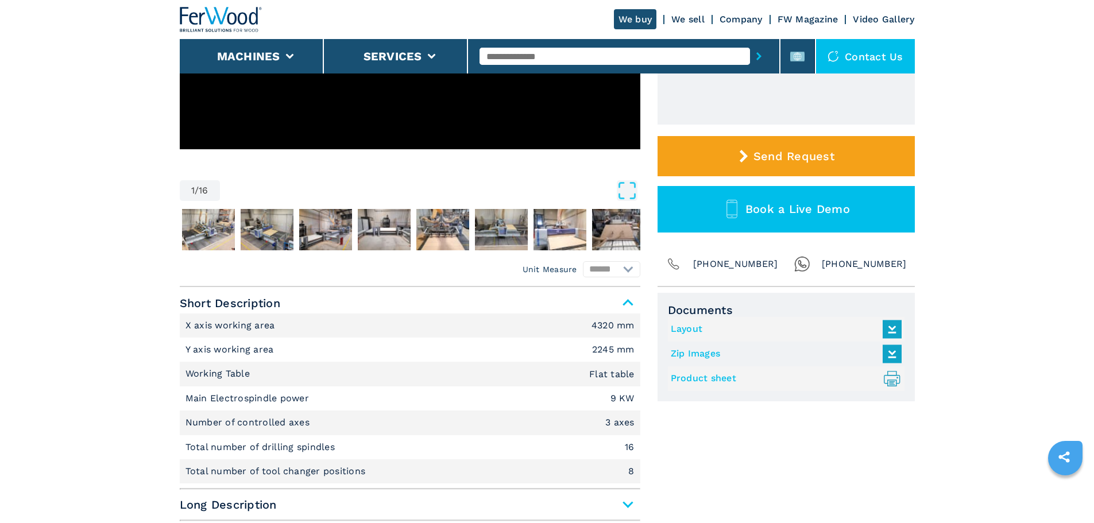
scroll to position [402, 0]
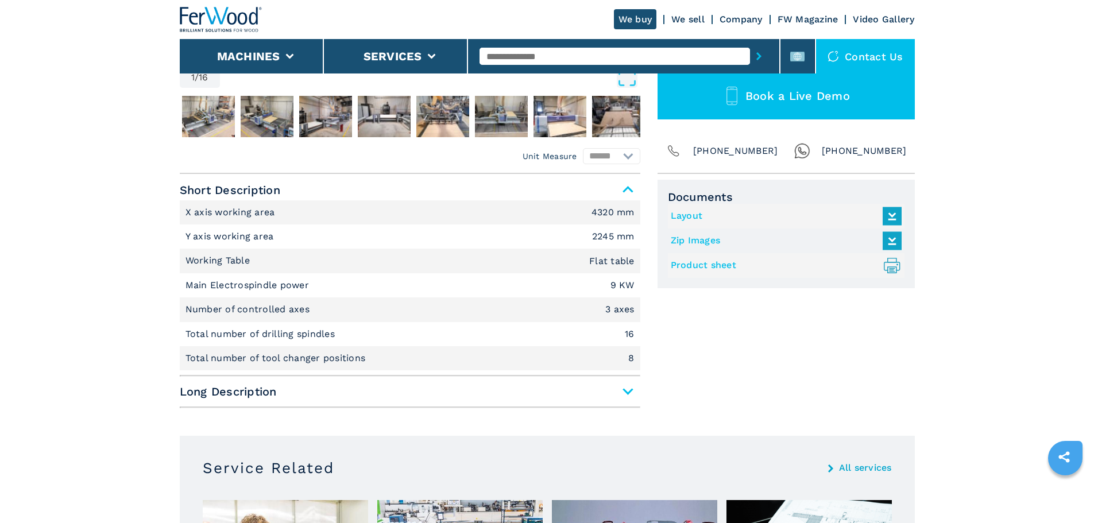
click at [444, 390] on span "Long Description" at bounding box center [410, 391] width 460 height 21
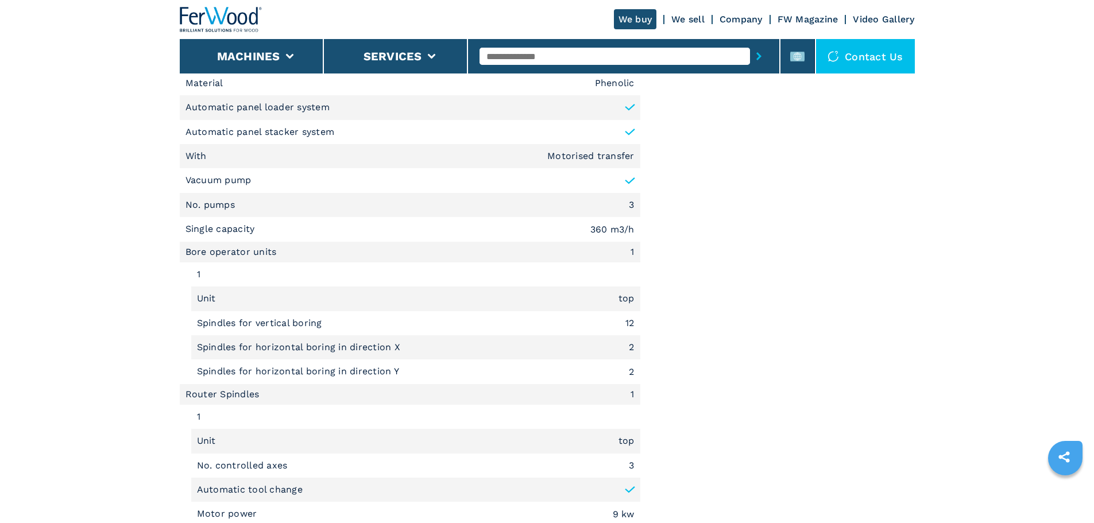
scroll to position [976, 0]
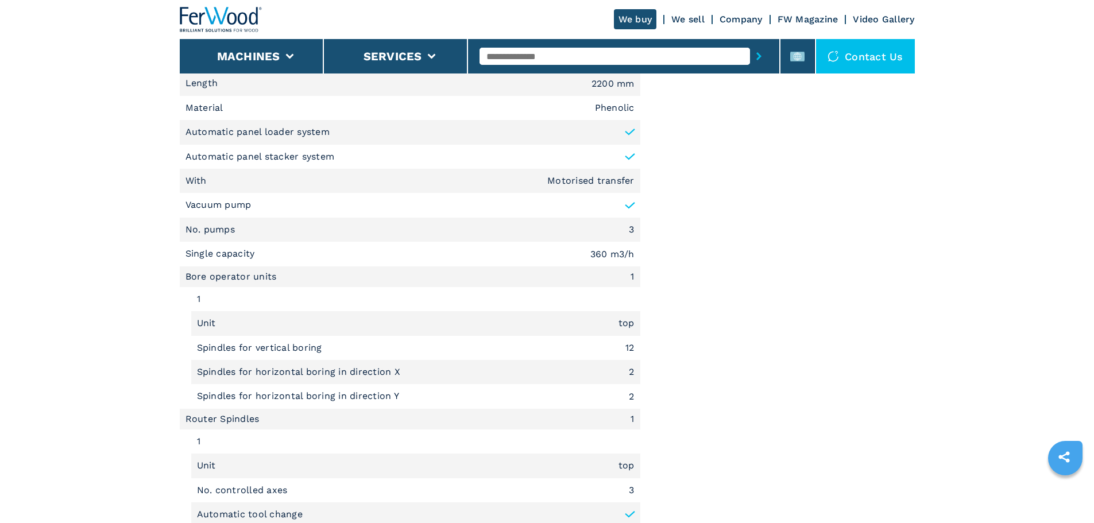
click at [576, 56] on input "text" at bounding box center [614, 56] width 270 height 17
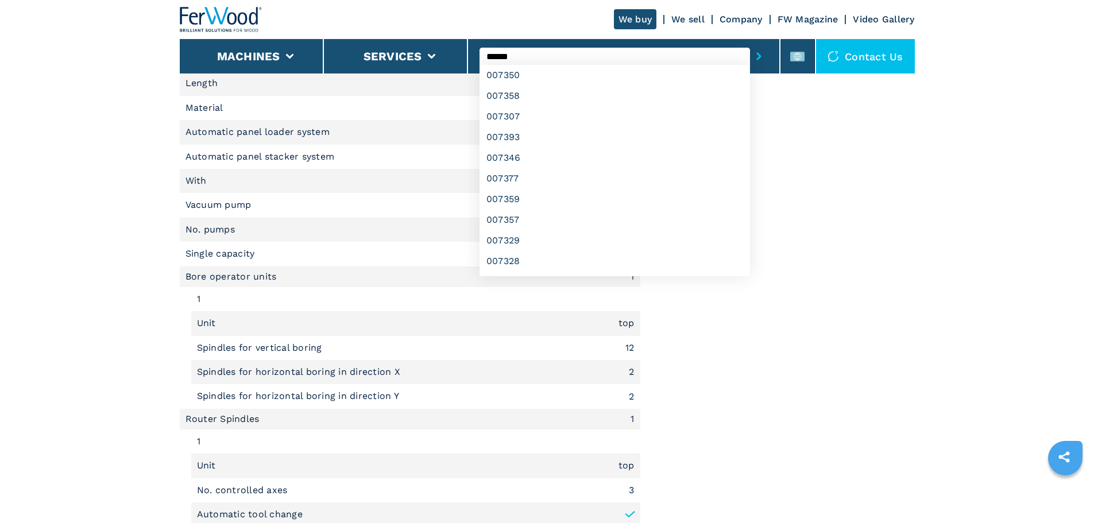
type input "******"
click at [750, 43] on button "submit-button" at bounding box center [759, 56] width 18 height 26
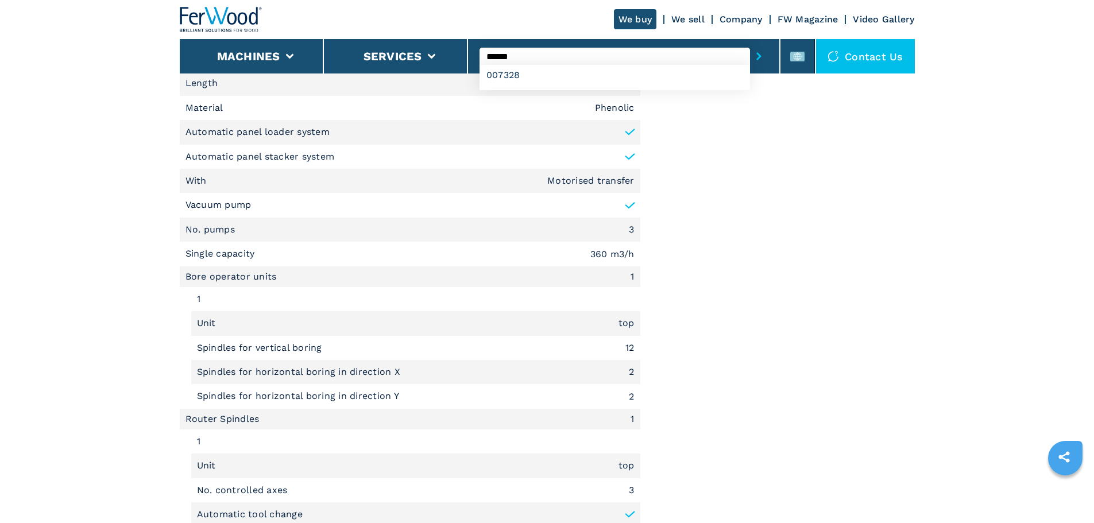
scroll to position [0, 0]
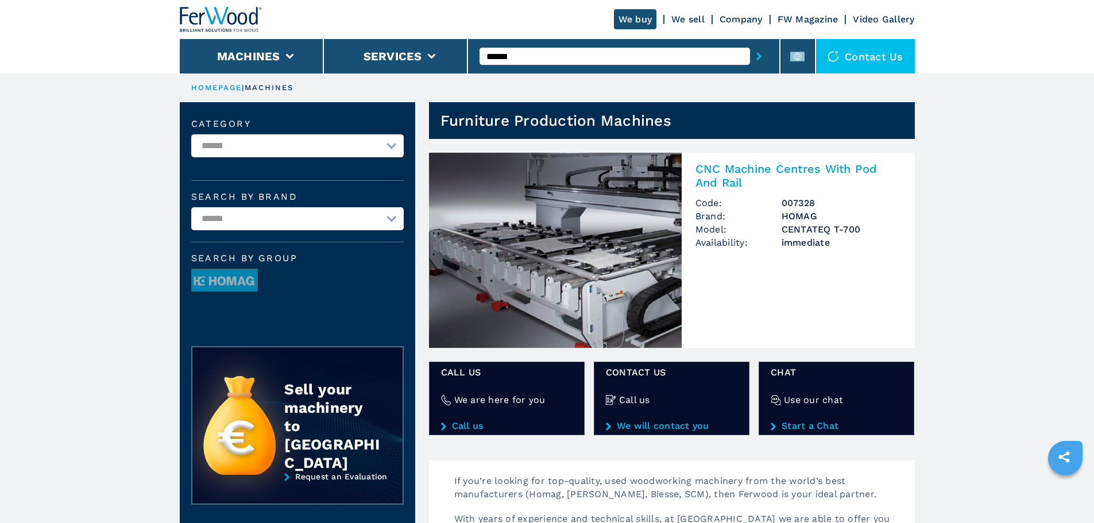
click at [564, 68] on div "******" at bounding box center [623, 56] width 288 height 26
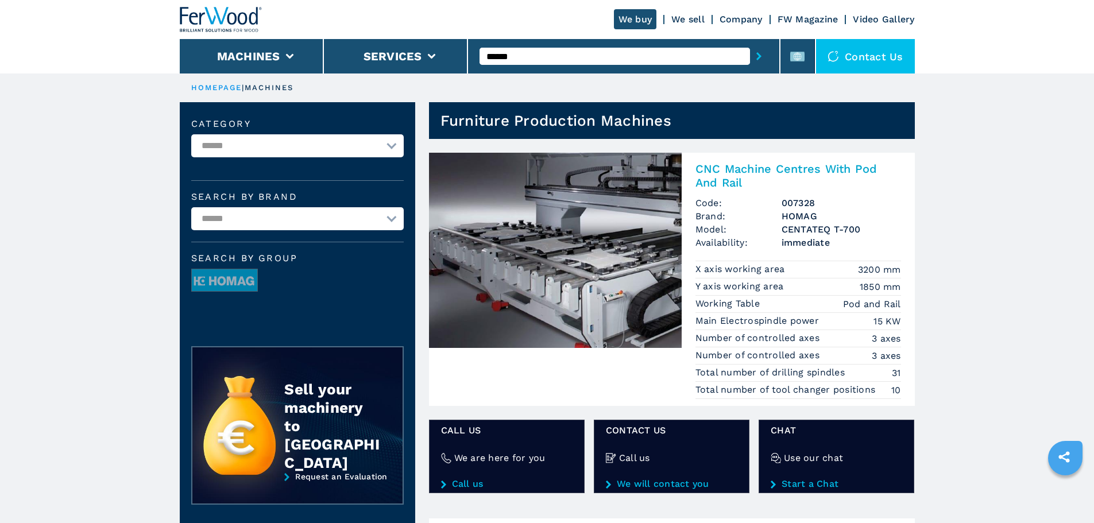
click at [554, 55] on input "******" at bounding box center [614, 56] width 270 height 17
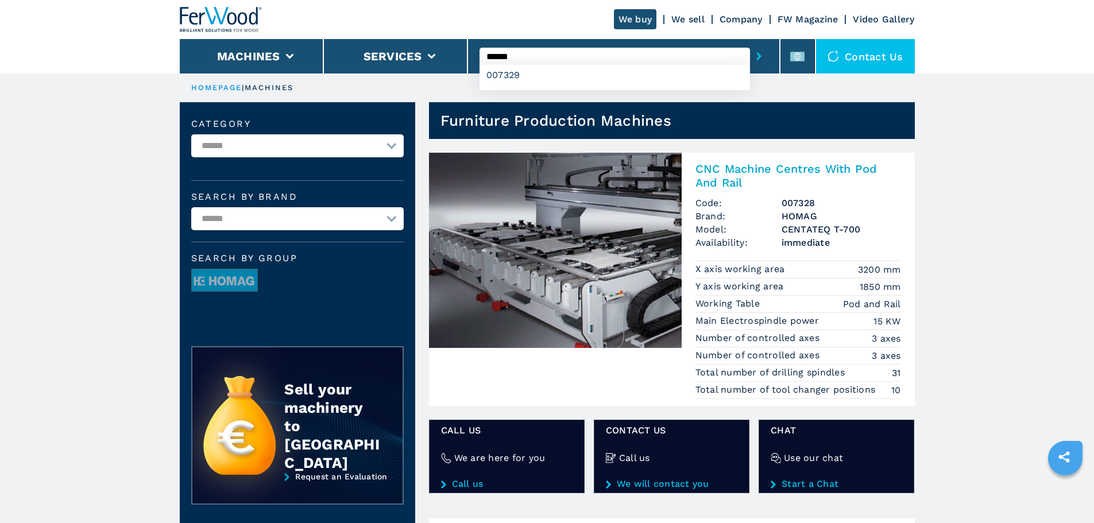
type input "******"
click at [750, 43] on button "submit-button" at bounding box center [759, 56] width 18 height 26
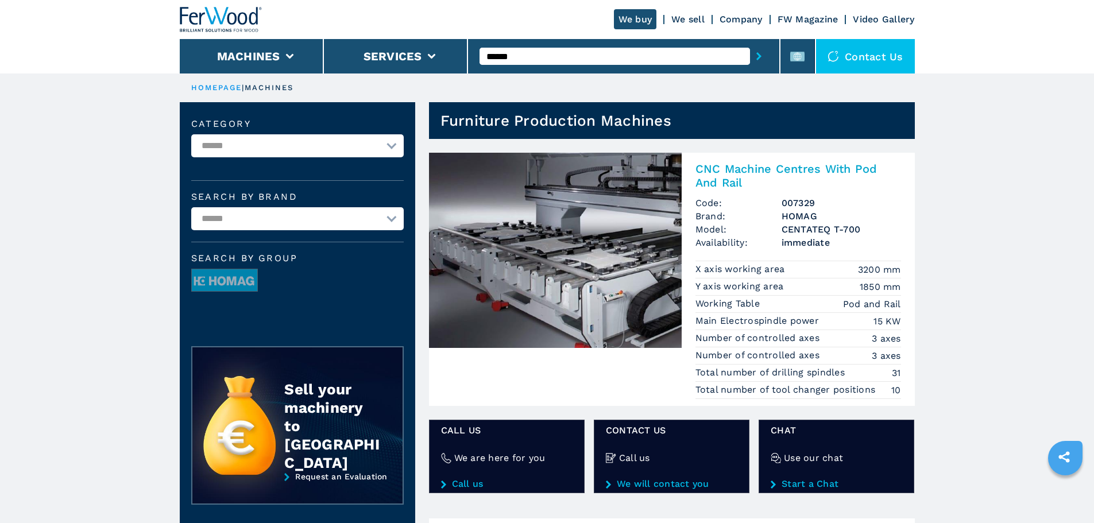
click at [662, 241] on img at bounding box center [555, 250] width 253 height 195
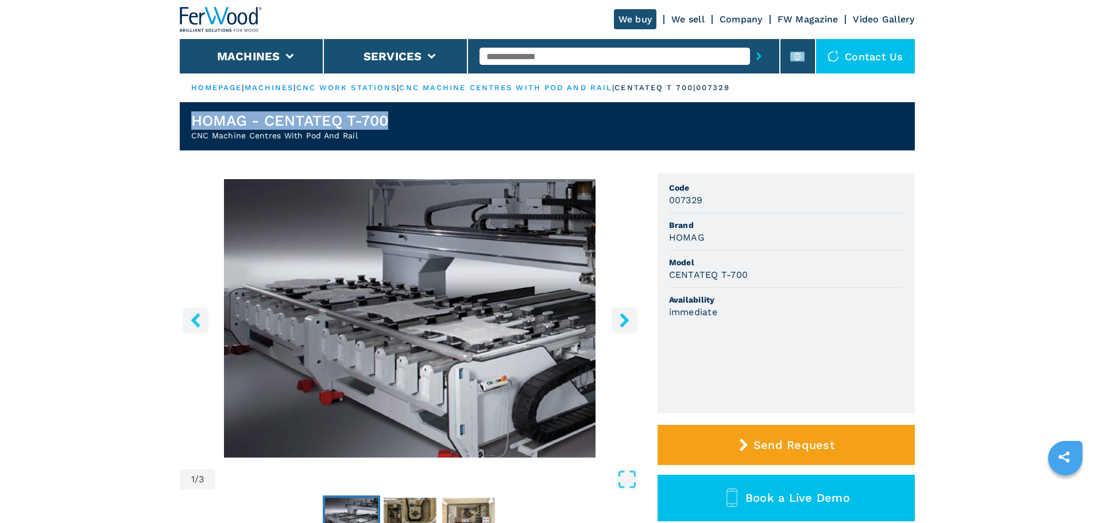
drag, startPoint x: 392, startPoint y: 117, endPoint x: 131, endPoint y: 126, distance: 261.4
copy h1 "HOMAG - CENTATEQ T-700"
click at [557, 59] on input "text" at bounding box center [614, 56] width 270 height 17
paste input "**********"
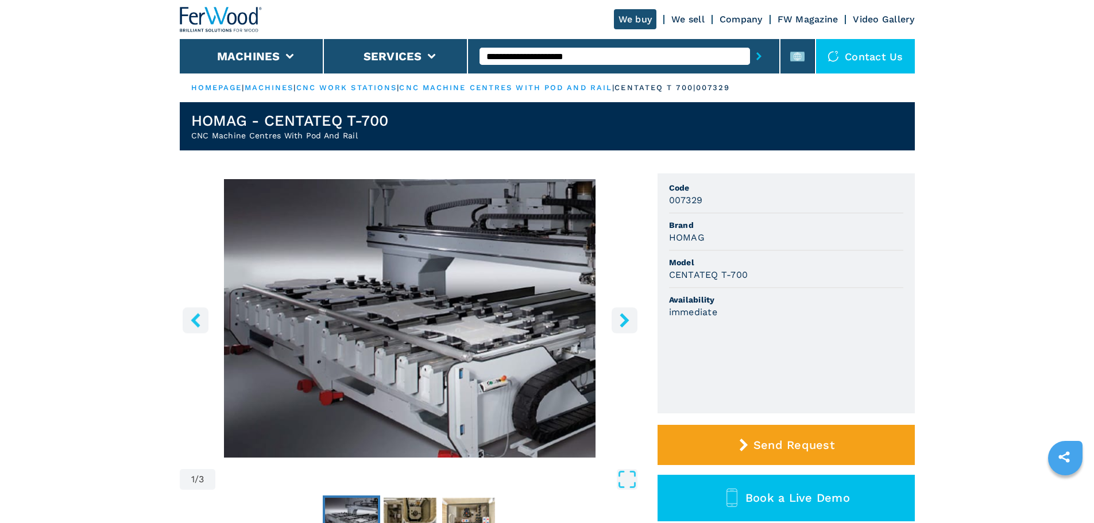
drag, startPoint x: 623, startPoint y: 56, endPoint x: 577, endPoint y: 68, distance: 48.0
click at [577, 68] on div "**********" at bounding box center [623, 56] width 288 height 26
type input "**********"
click at [750, 43] on button "submit-button" at bounding box center [759, 56] width 18 height 26
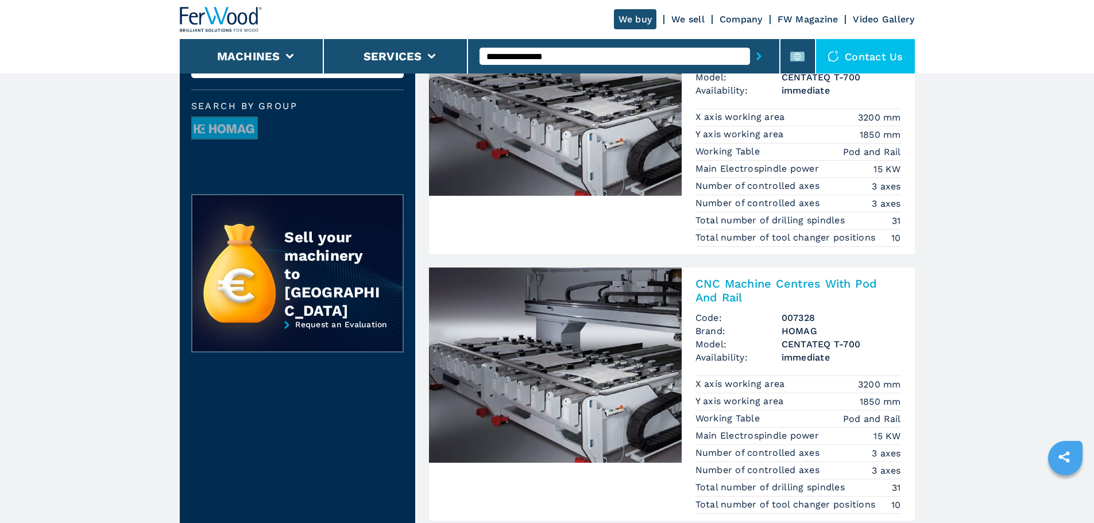
scroll to position [172, 0]
